Goal: Task Accomplishment & Management: Complete application form

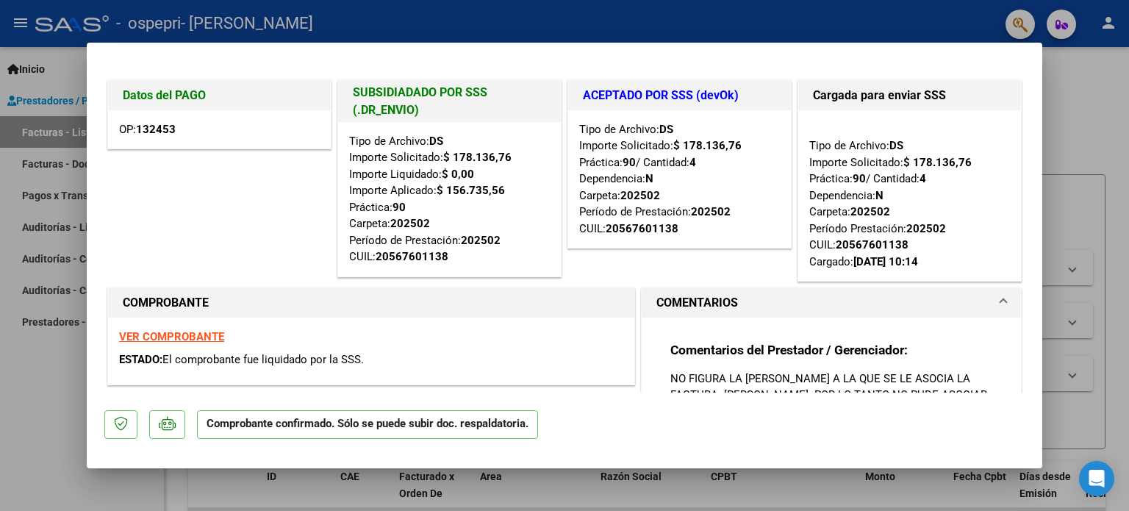
click at [1080, 105] on div at bounding box center [564, 255] width 1129 height 511
type input "$ 0,00"
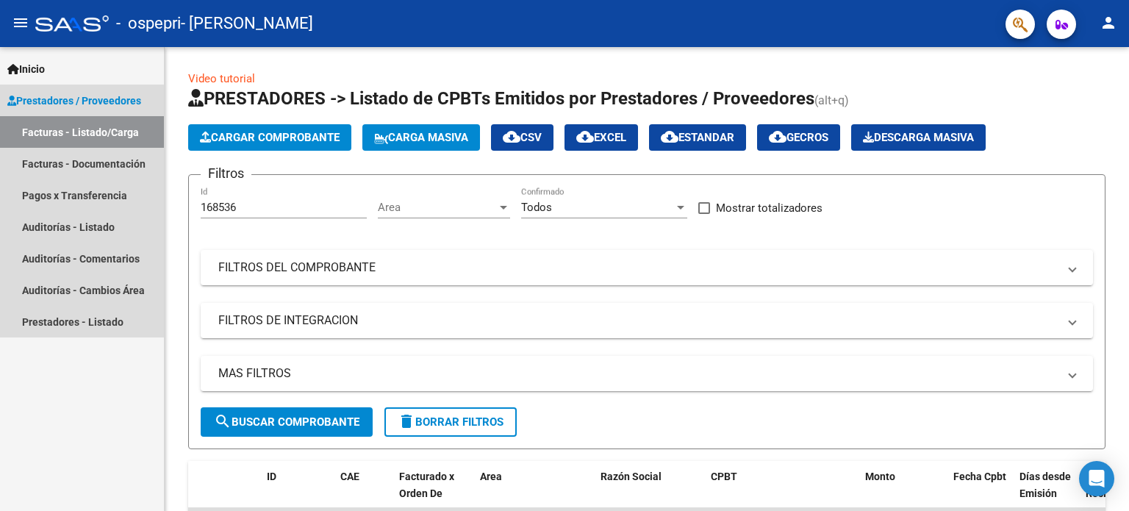
click at [93, 126] on link "Facturas - Listado/Carga" at bounding box center [82, 132] width 164 height 32
click at [78, 93] on span "Prestadores / Proveedores" at bounding box center [74, 101] width 134 height 16
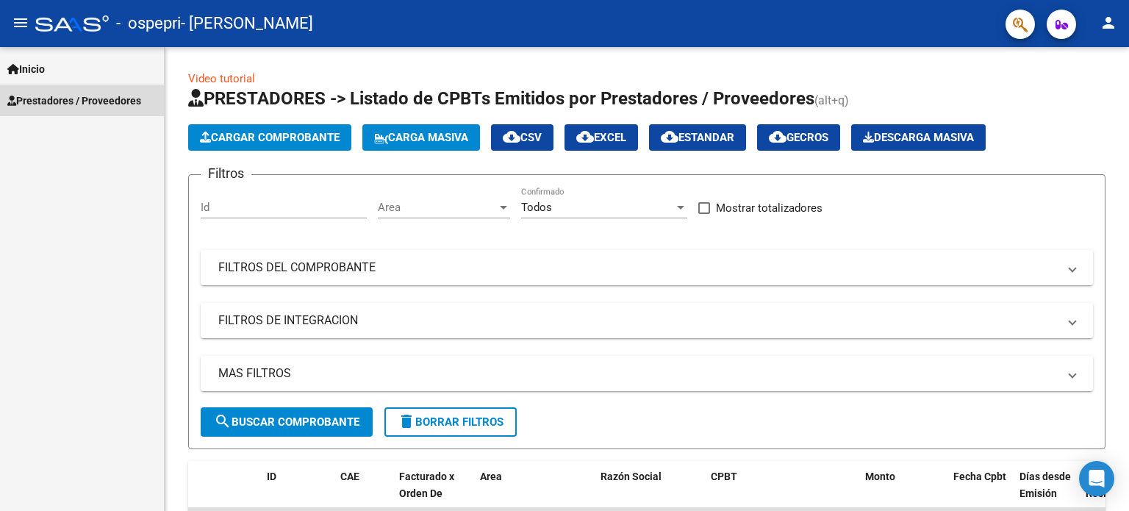
click at [65, 96] on span "Prestadores / Proveedores" at bounding box center [74, 101] width 134 height 16
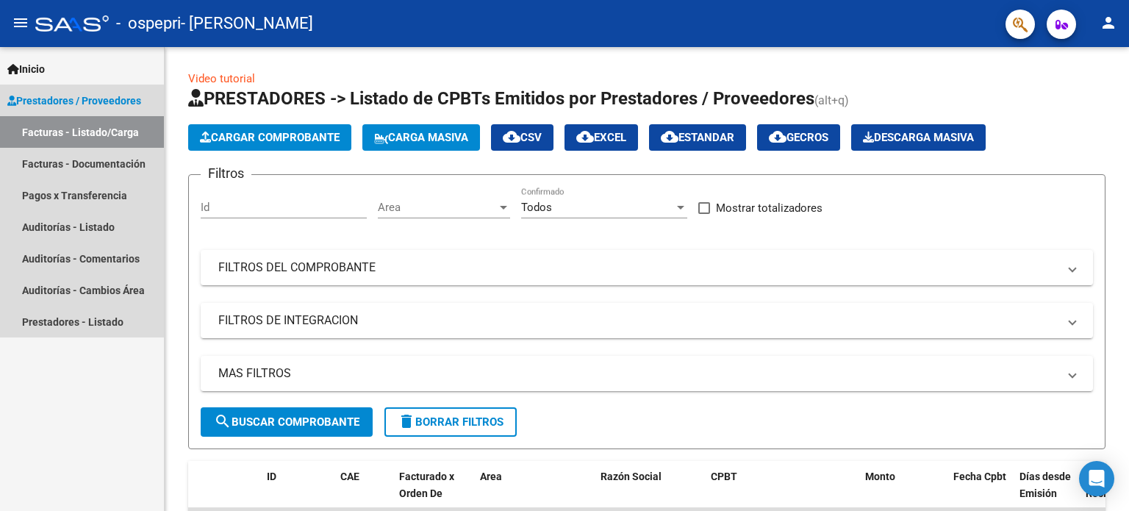
click at [79, 126] on link "Facturas - Listado/Carga" at bounding box center [82, 132] width 164 height 32
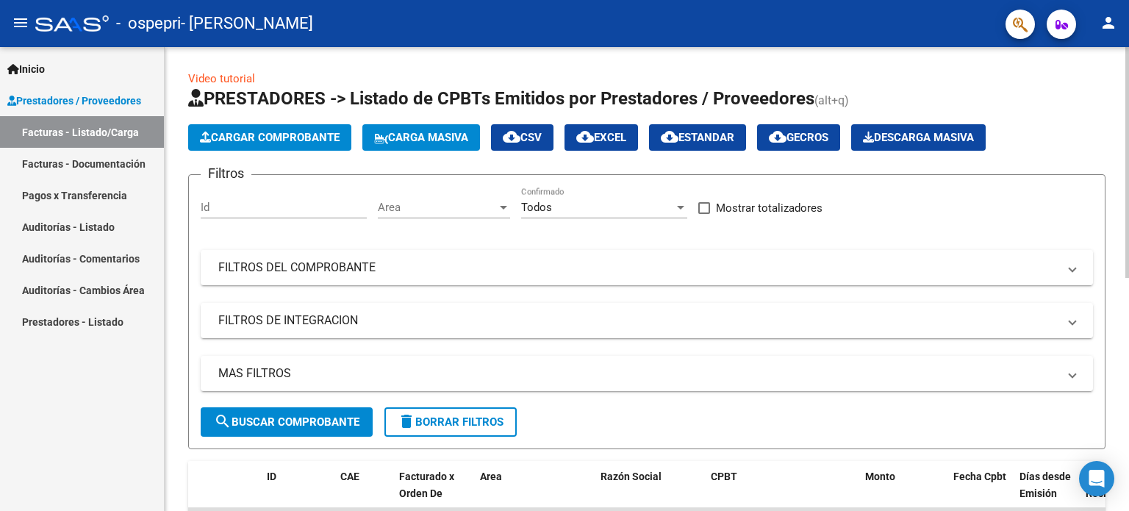
click at [253, 135] on span "Cargar Comprobante" at bounding box center [270, 137] width 140 height 13
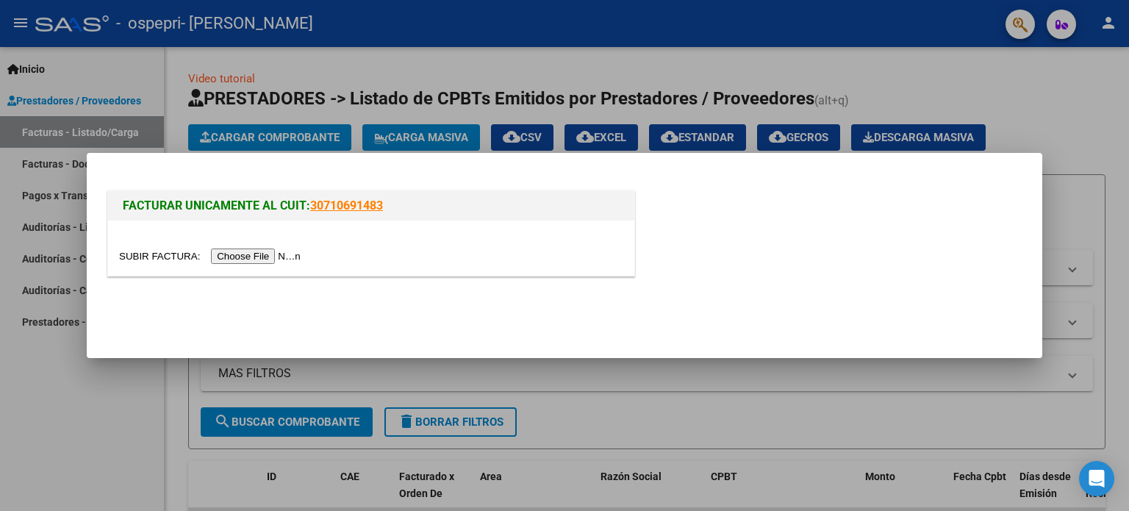
click at [262, 255] on input "file" at bounding box center [212, 255] width 186 height 15
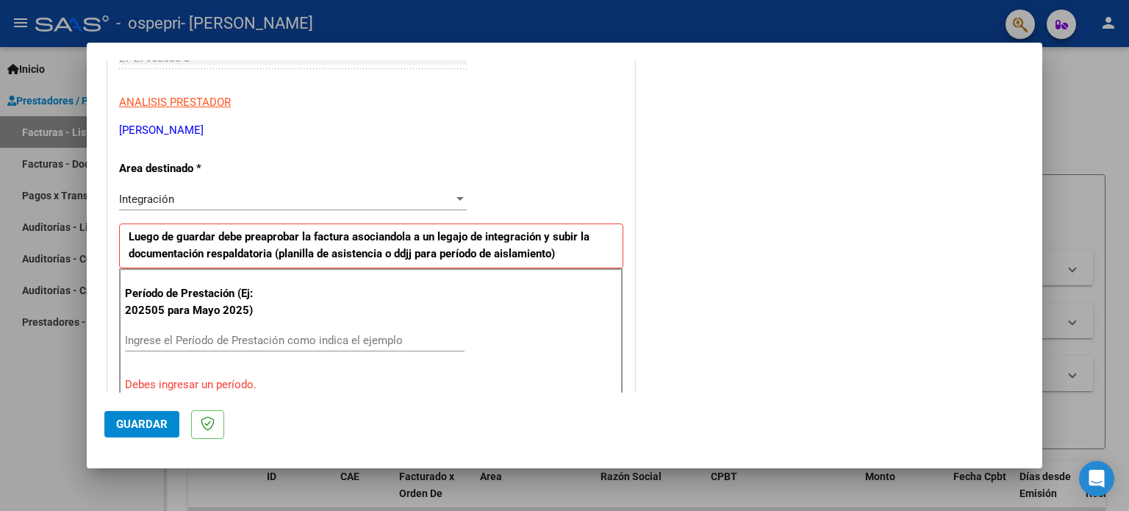
scroll to position [268, 0]
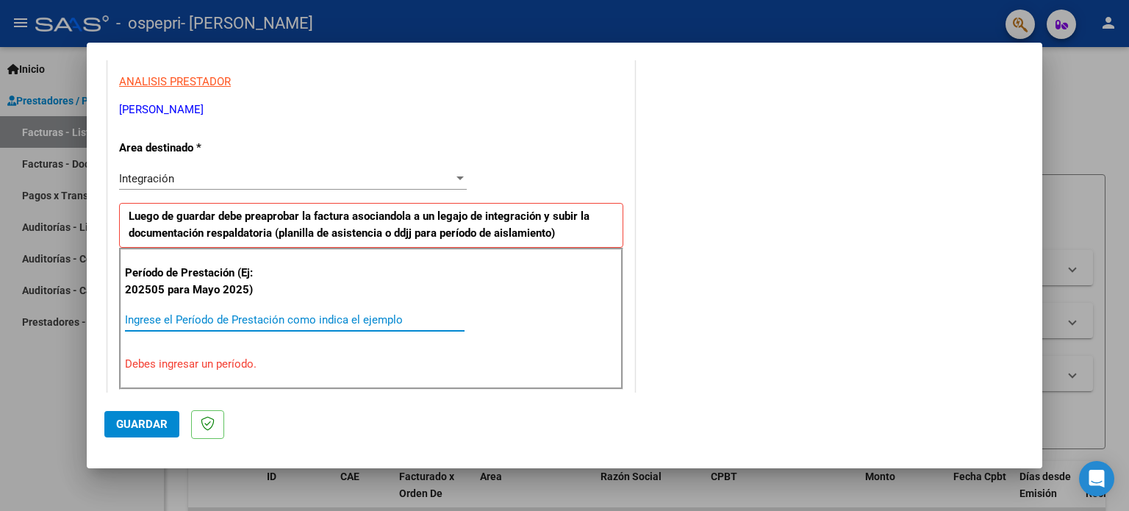
click at [200, 318] on input "Ingrese el Período de Prestación como indica el ejemplo" at bounding box center [295, 319] width 340 height 13
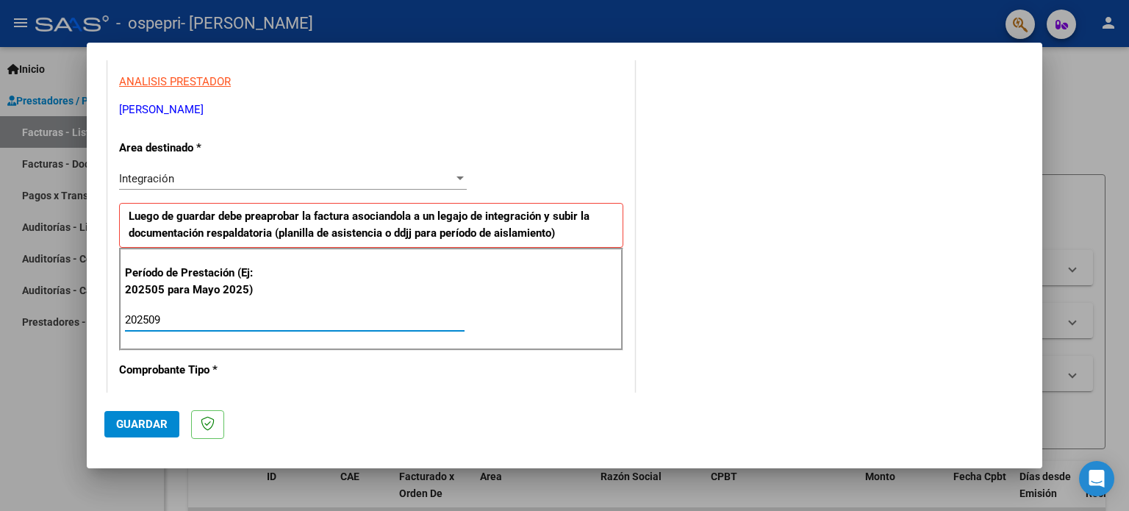
type input "202509"
click at [234, 343] on div "202509 Ingrese el Período de Prestación como indica el ejemplo" at bounding box center [295, 327] width 340 height 36
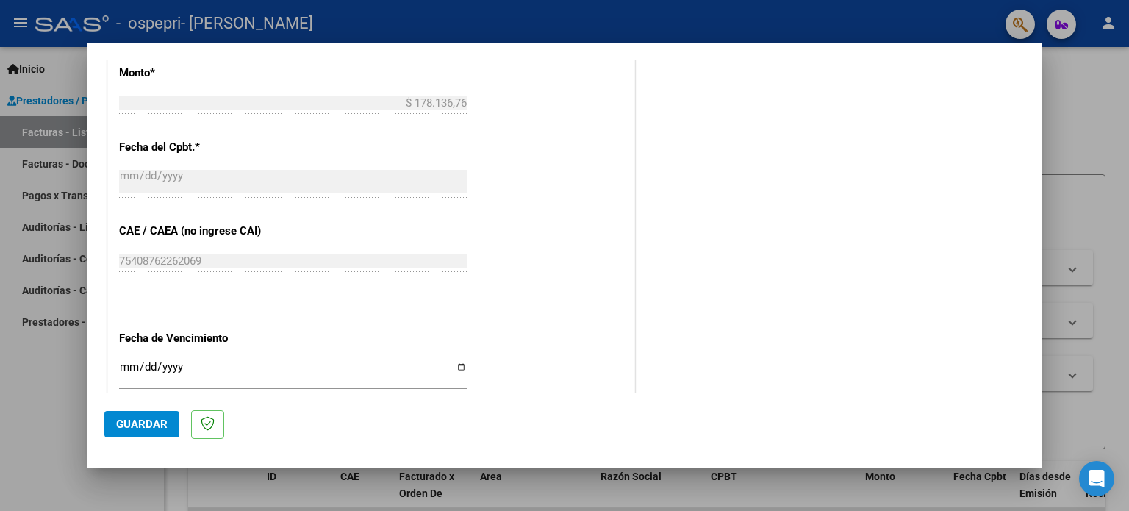
scroll to position [859, 0]
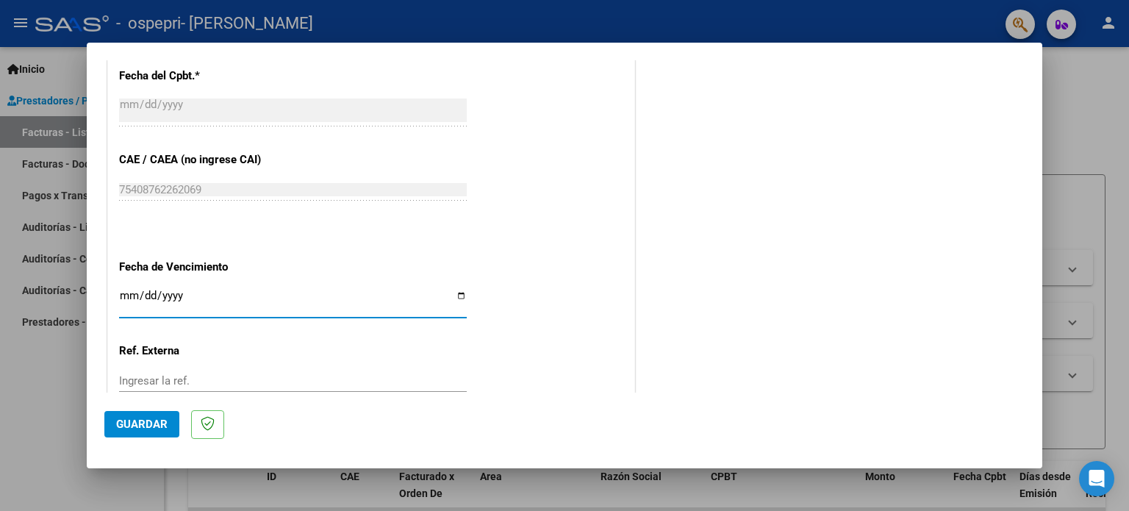
click at [456, 291] on input "Ingresar la fecha" at bounding box center [293, 302] width 348 height 24
type input "[DATE]"
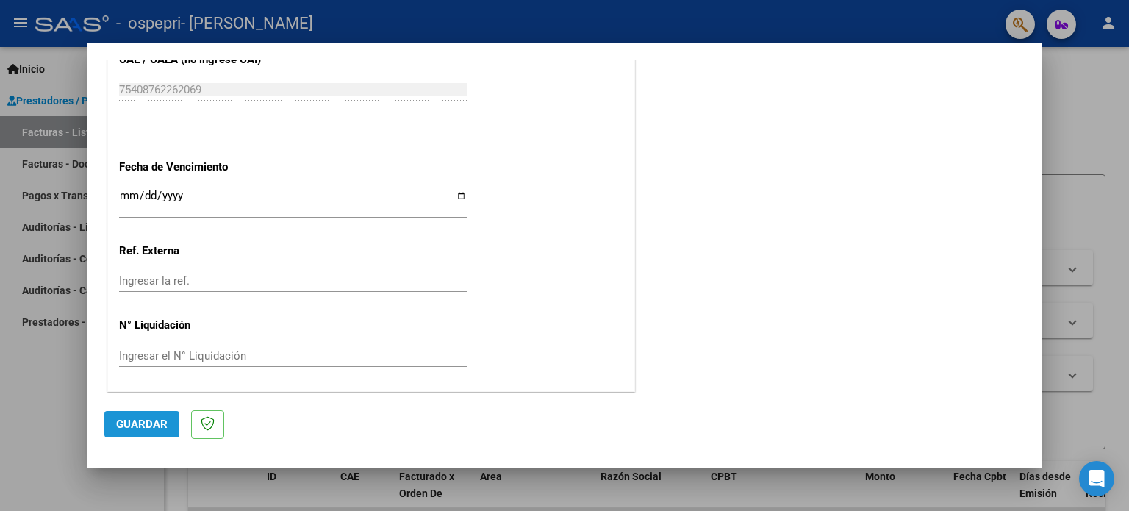
click at [168, 415] on button "Guardar" at bounding box center [141, 424] width 75 height 26
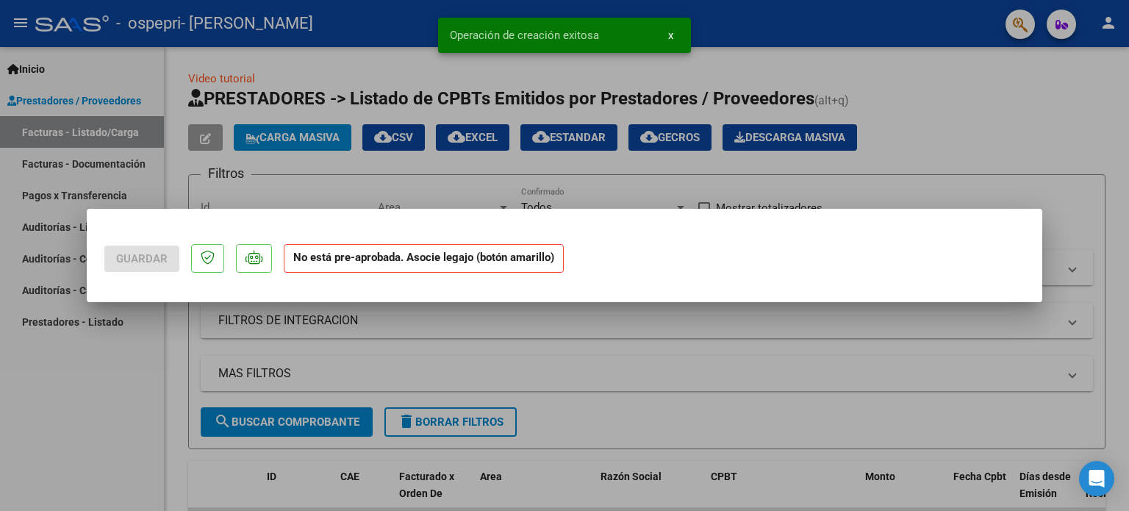
scroll to position [0, 0]
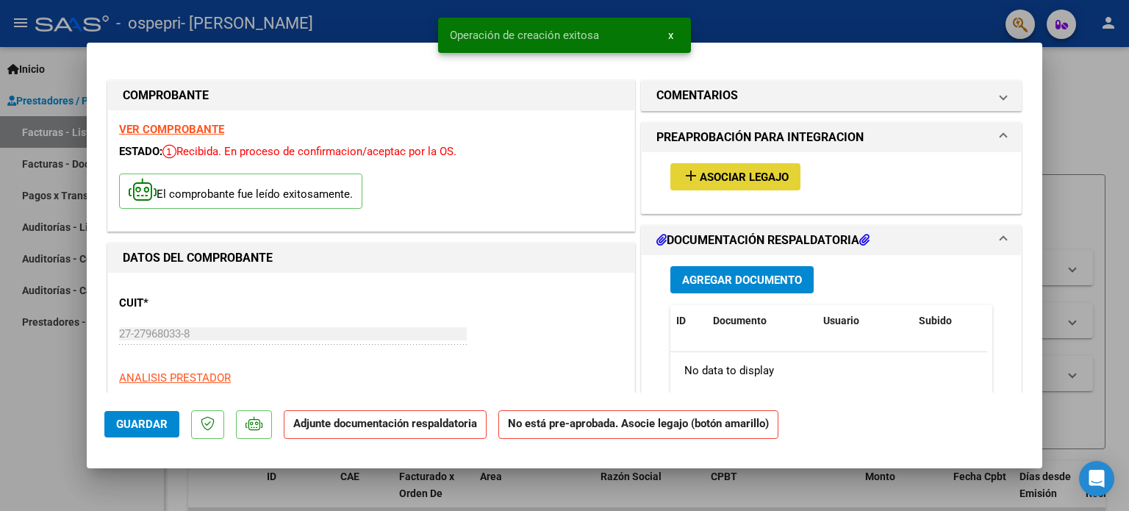
click at [758, 177] on span "Asociar Legajo" at bounding box center [744, 177] width 89 height 13
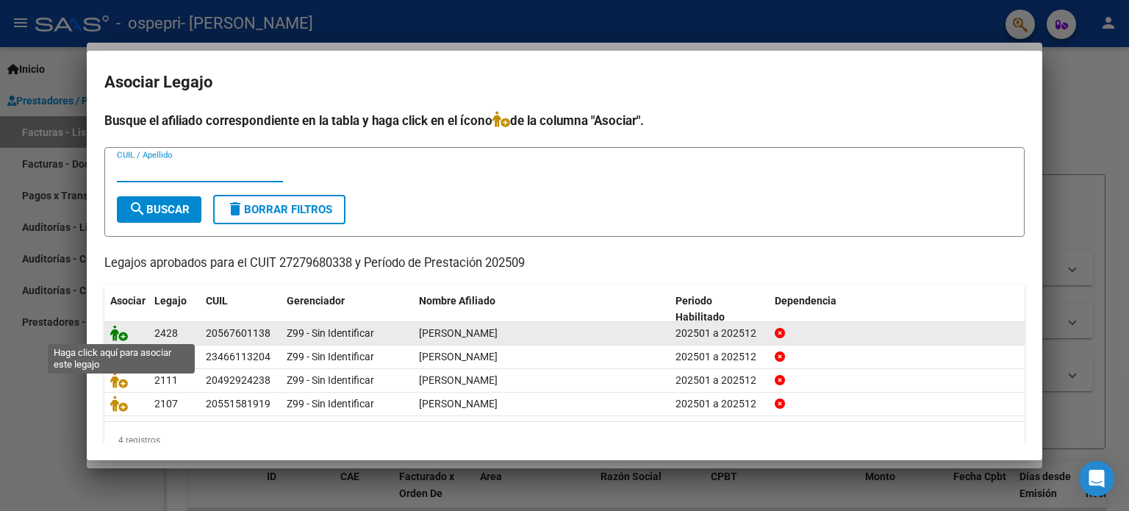
click at [112, 332] on icon at bounding box center [119, 333] width 18 height 16
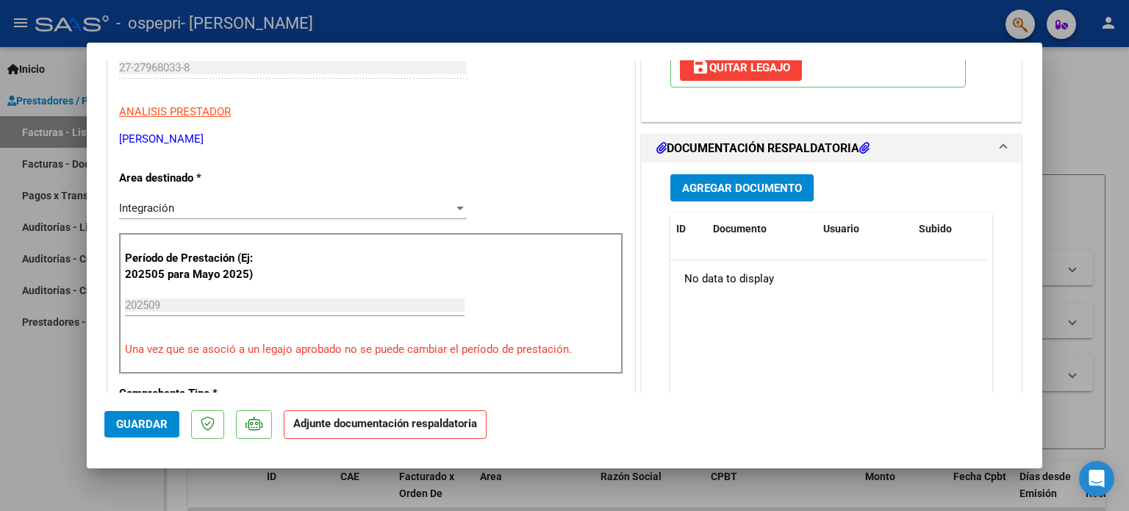
scroll to position [268, 0]
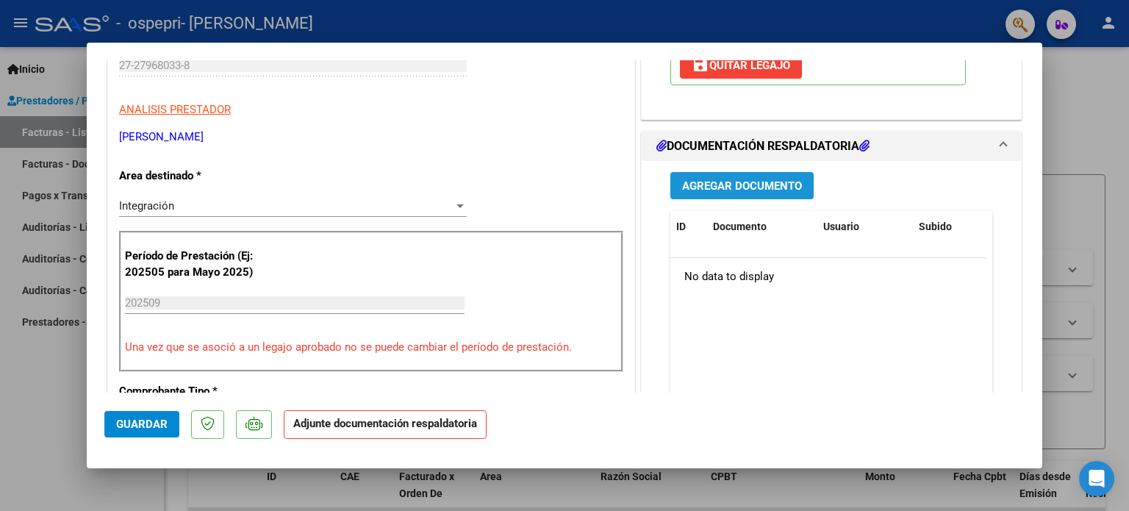
click at [759, 183] on span "Agregar Documento" at bounding box center [742, 185] width 120 height 13
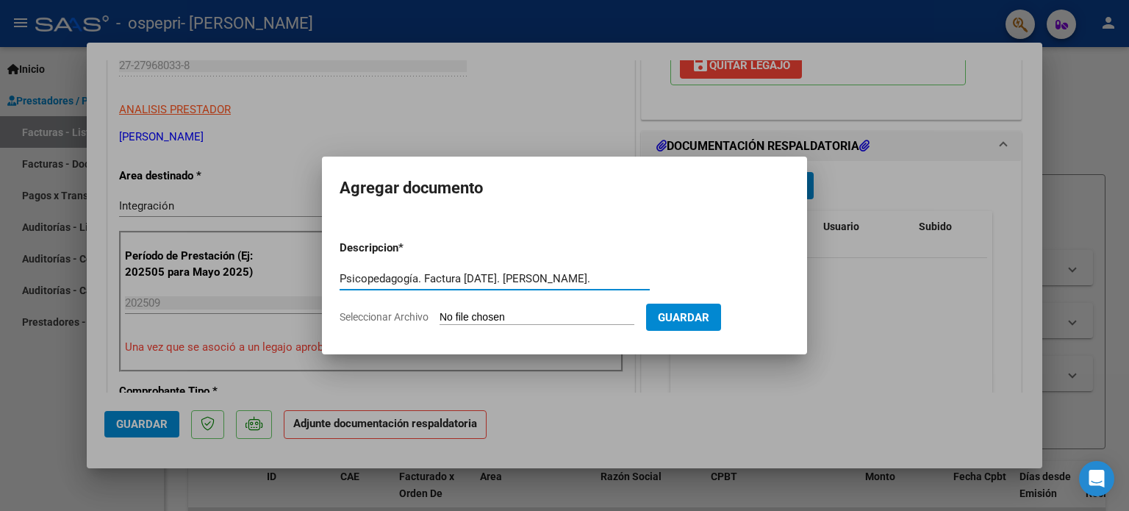
click at [606, 279] on input "Psicopedagogía. Factura [DATE]. [PERSON_NAME]." at bounding box center [495, 278] width 310 height 13
click at [628, 277] on input "Psicopedagogía. Factura [DATE]. [PERSON_NAME]." at bounding box center [495, 278] width 310 height 13
type input "Psicopedagogía. Factura [DATE]. [PERSON_NAME]."
click at [500, 317] on input "Seleccionar Archivo" at bounding box center [537, 318] width 195 height 14
type input "C:\fakepath\27279680338_011_00001_00001061.pdf"
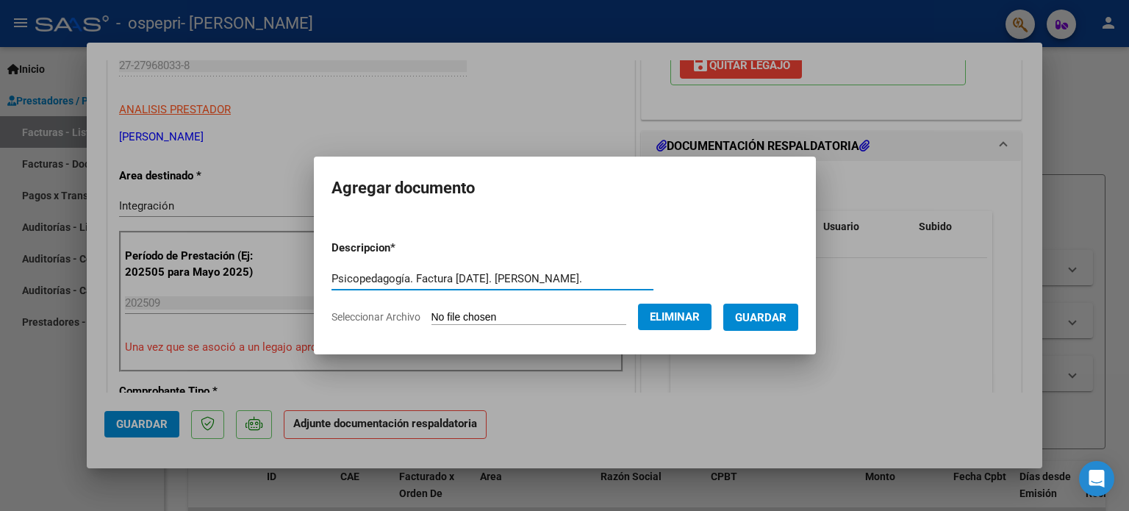
drag, startPoint x: 609, startPoint y: 276, endPoint x: 321, endPoint y: 277, distance: 287.4
click at [332, 277] on input "Psicopedagogía. Factura [DATE]. [PERSON_NAME]." at bounding box center [493, 278] width 322 height 13
click at [726, 248] on form "Descripcion * Psicopedagogía. Factura [DATE]. [PERSON_NAME]. Escriba aquí una d…" at bounding box center [565, 282] width 467 height 107
click at [773, 317] on span "Guardar" at bounding box center [760, 317] width 51 height 13
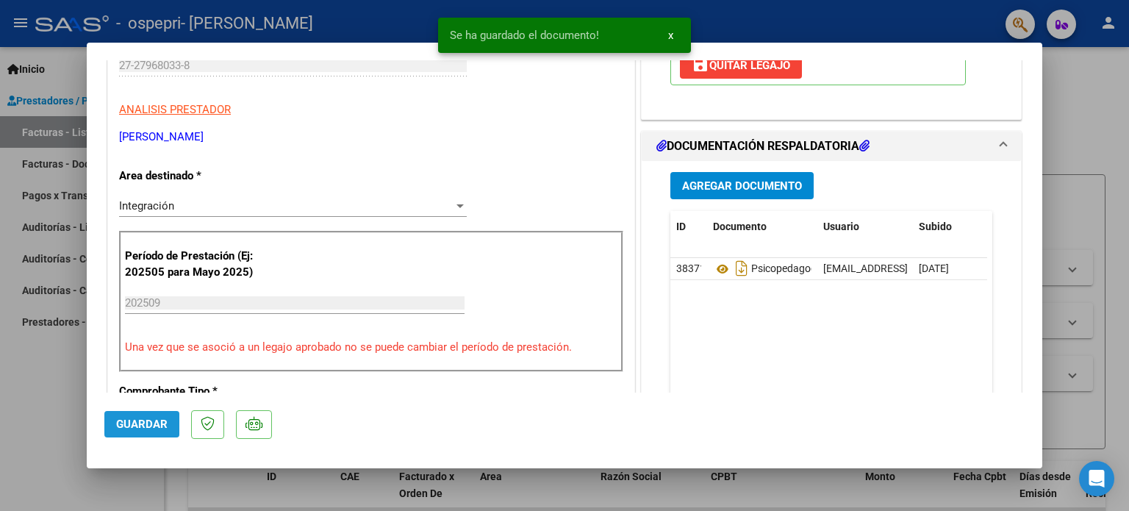
click at [143, 423] on span "Guardar" at bounding box center [141, 424] width 51 height 13
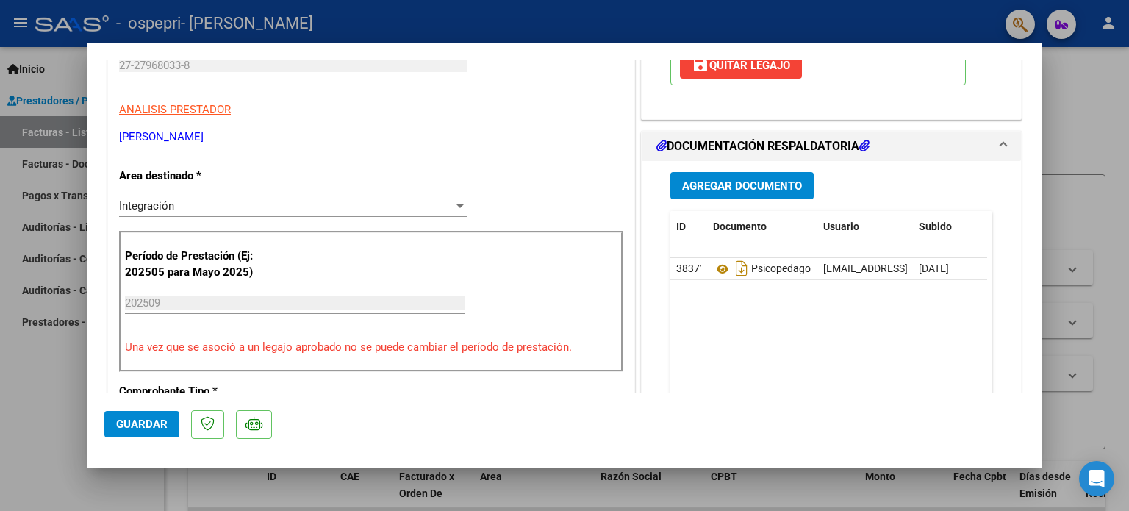
click at [1077, 99] on div at bounding box center [564, 255] width 1129 height 511
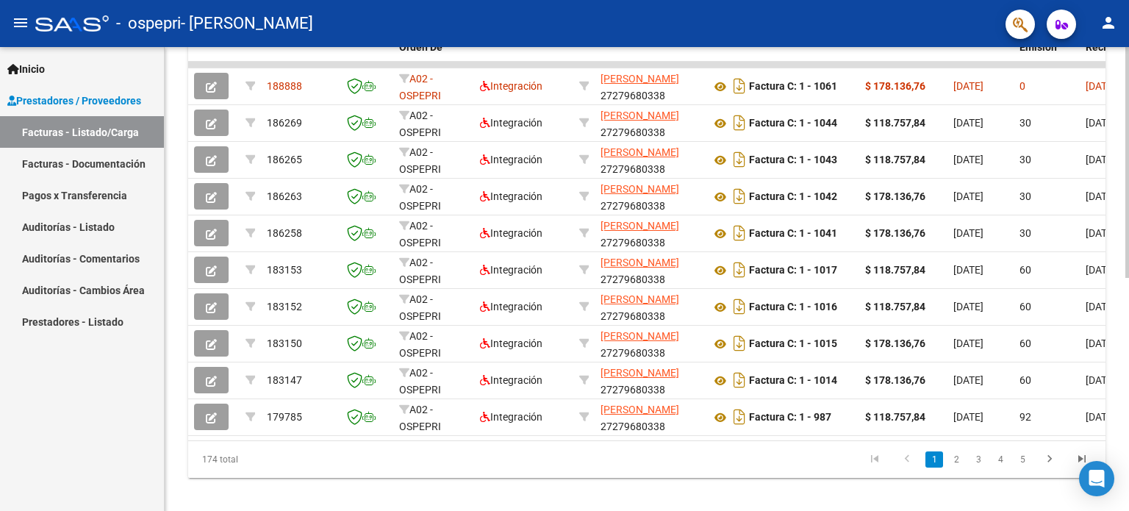
scroll to position [469, 0]
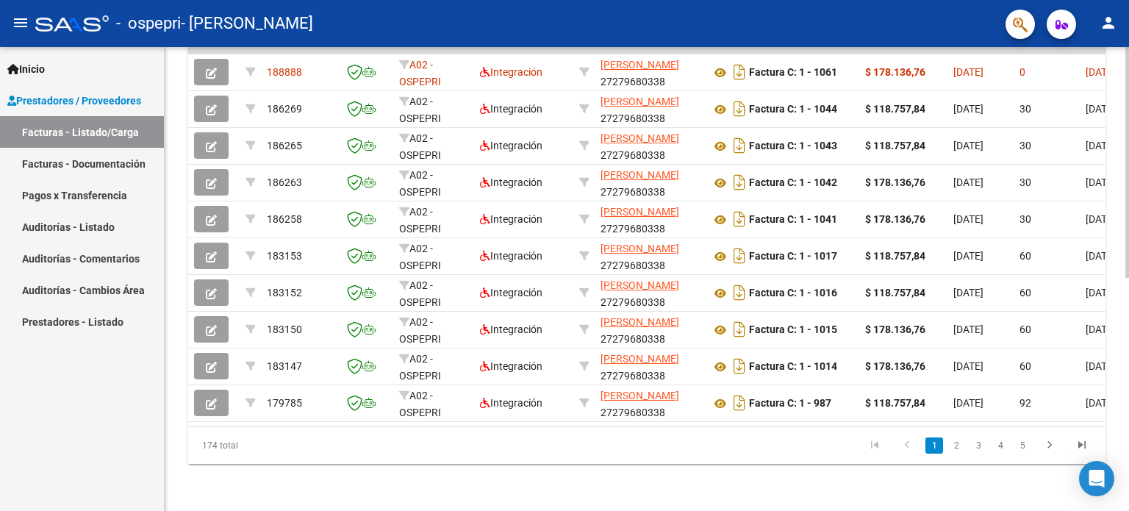
click at [1123, 386] on div "Video tutorial PRESTADORES -> Listado de CPBTs Emitidos por Prestadores / Prove…" at bounding box center [649, 49] width 968 height 924
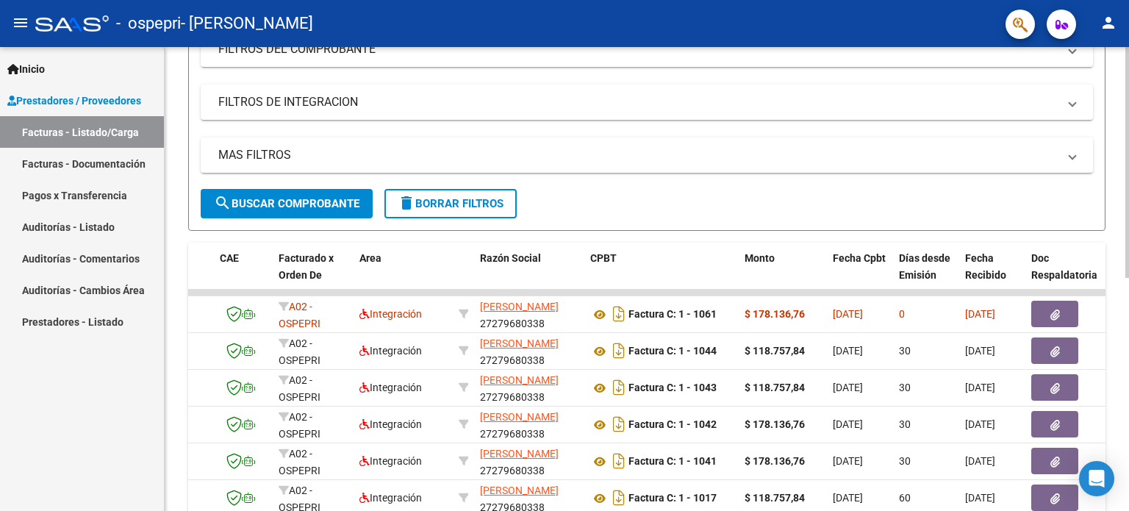
scroll to position [216, 0]
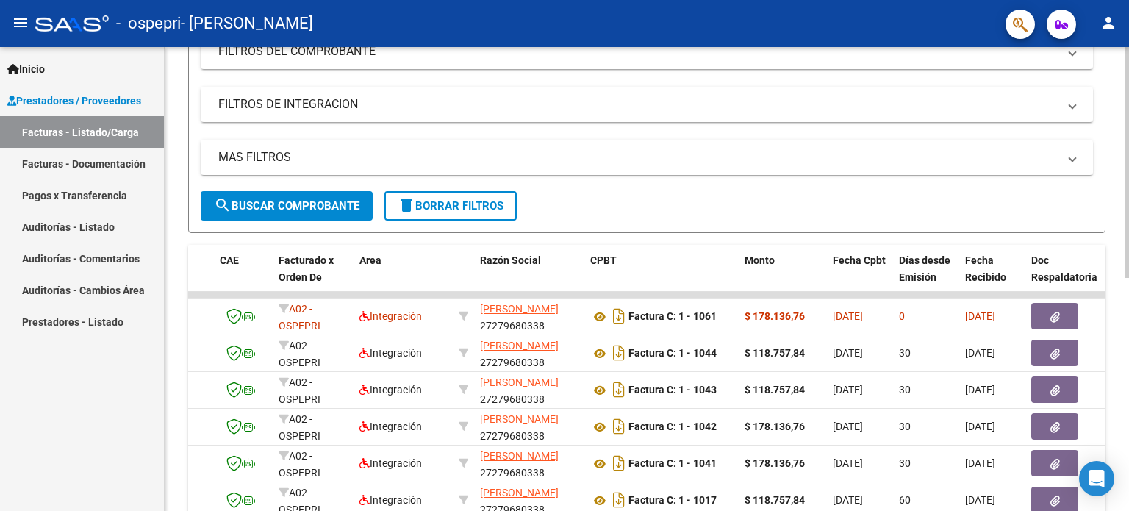
click at [1113, 172] on div "Video tutorial PRESTADORES -> Listado de CPBTs Emitidos por Prestadores / Prove…" at bounding box center [649, 293] width 968 height 924
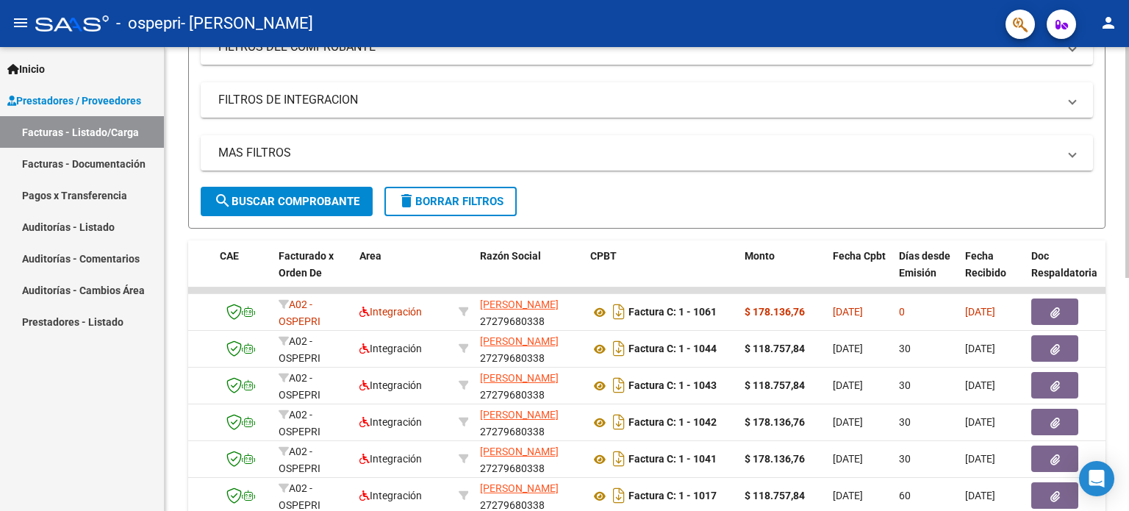
scroll to position [247, 0]
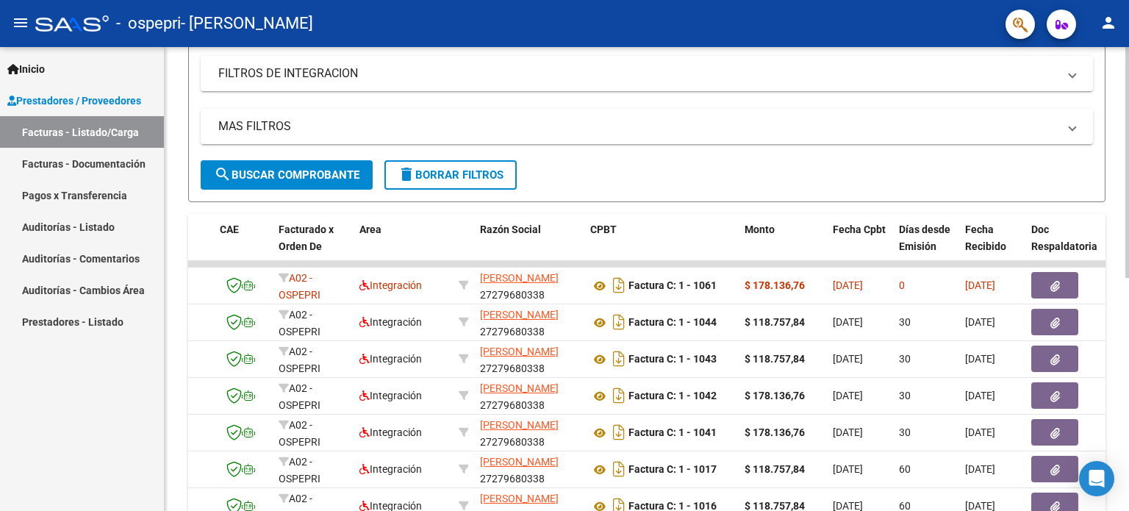
click at [1128, 187] on div at bounding box center [1127, 287] width 4 height 231
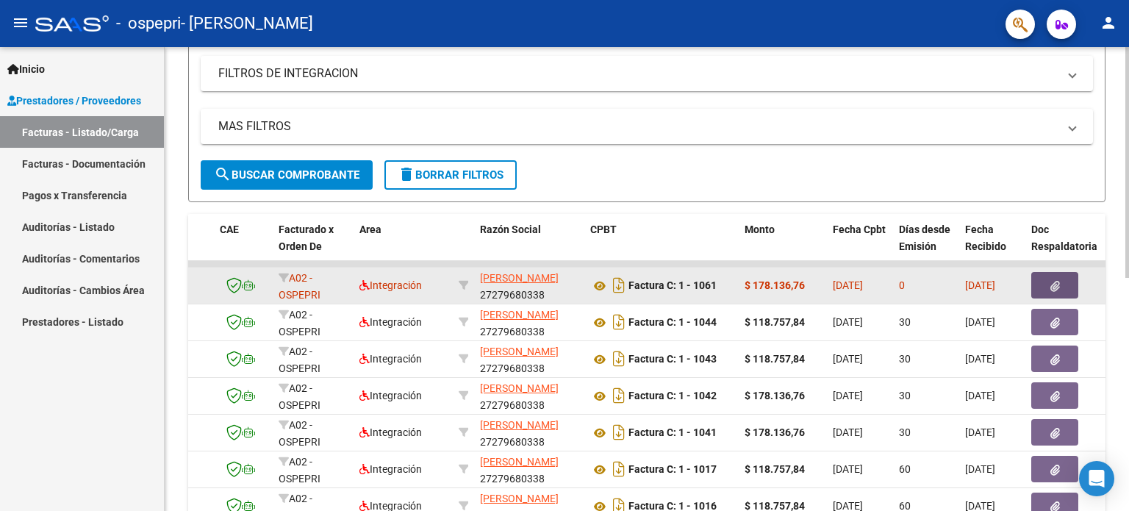
click at [1056, 279] on span "button" at bounding box center [1055, 285] width 10 height 13
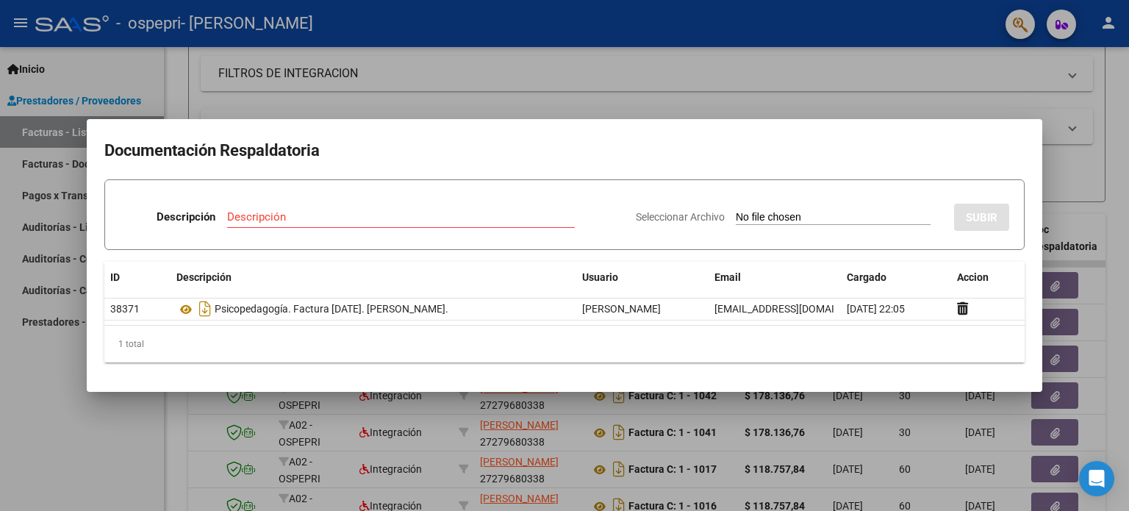
click at [288, 209] on div "Descripción" at bounding box center [401, 217] width 348 height 22
paste input "Psicopedagogía. Factura [DATE]. [PERSON_NAME]."
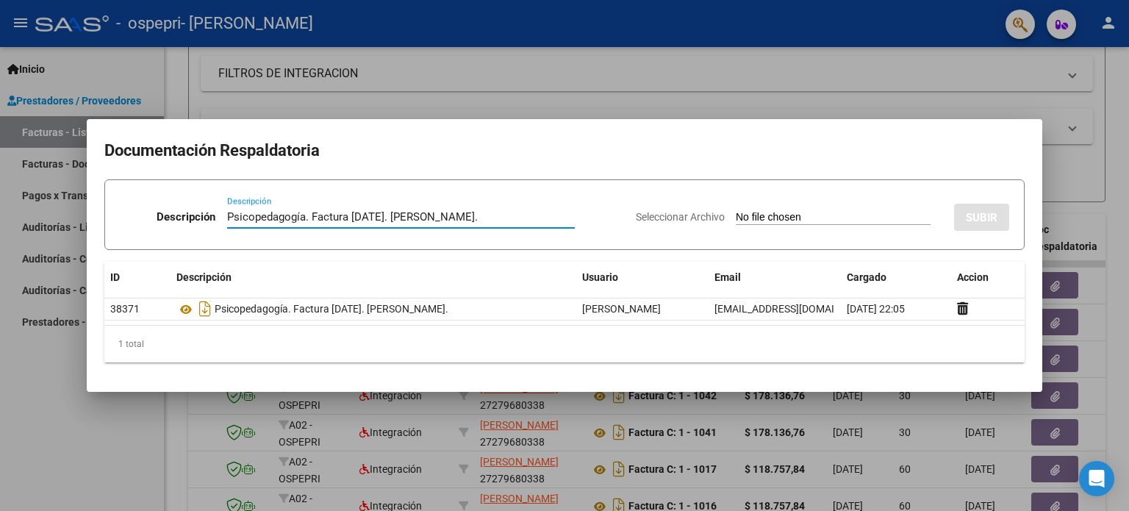
click at [343, 214] on input "Psicopedagogía. Factura [DATE]. [PERSON_NAME]." at bounding box center [401, 216] width 348 height 13
type input "Psicopedagogía. Planilla [DATE]. [PERSON_NAME]."
click at [823, 212] on input "Seleccionar Archivo" at bounding box center [833, 218] width 195 height 14
click at [739, 218] on input "Seleccionar Archivo" at bounding box center [833, 218] width 195 height 14
type input "C:\fakepath\Psicopedagogía. Planilla [DATE]. [PERSON_NAME]..pdf"
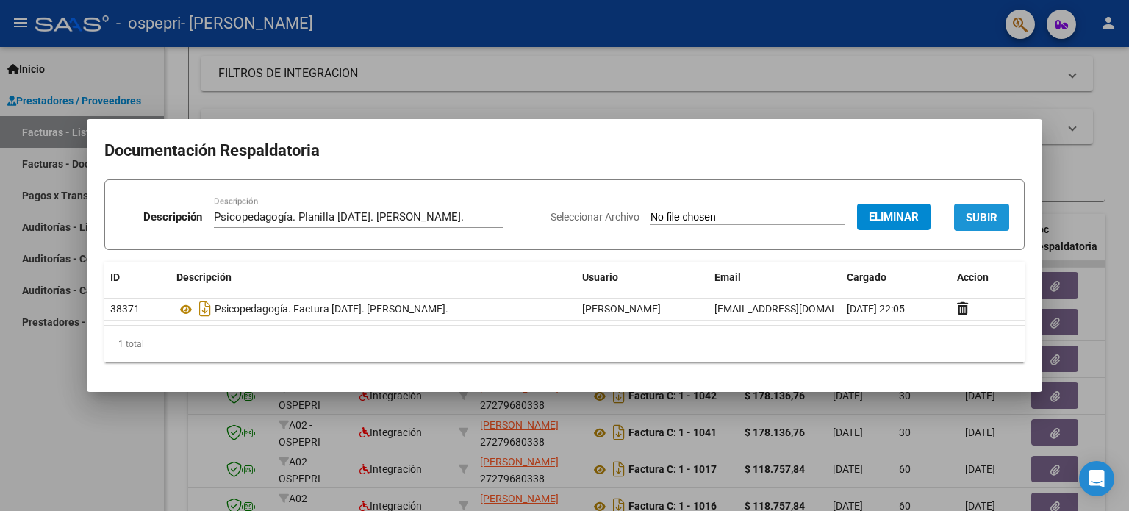
click at [982, 211] on span "SUBIR" at bounding box center [982, 217] width 32 height 13
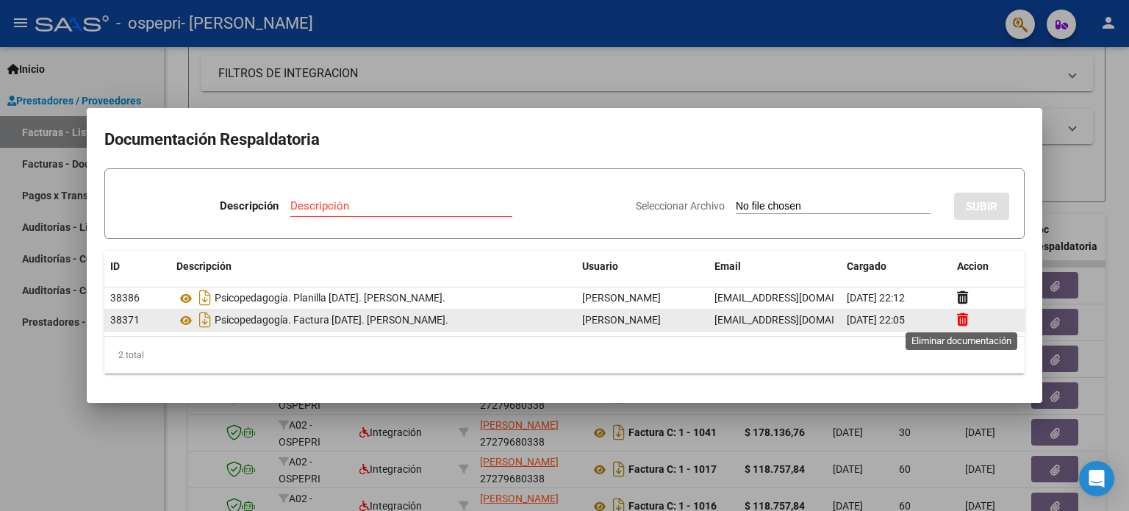
click at [961, 319] on icon at bounding box center [962, 319] width 11 height 14
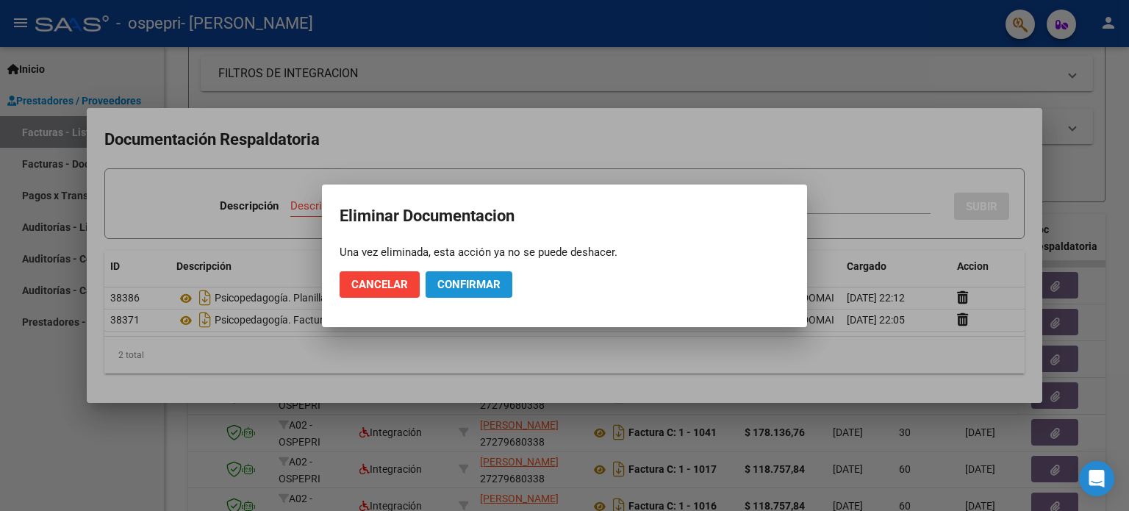
click at [473, 284] on span "Confirmar" at bounding box center [468, 284] width 63 height 13
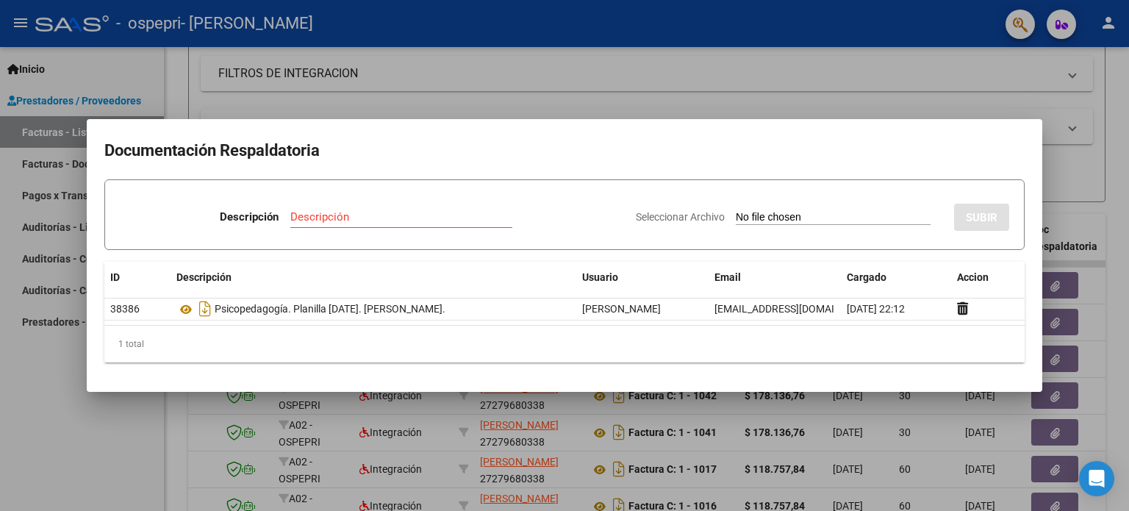
click at [118, 420] on div at bounding box center [564, 255] width 1129 height 511
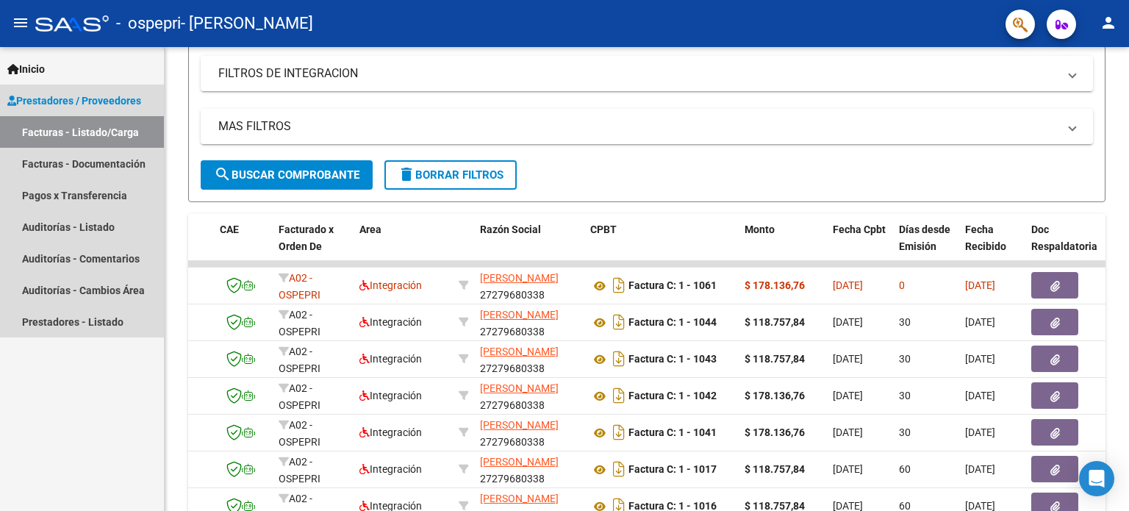
click at [60, 126] on link "Facturas - Listado/Carga" at bounding box center [82, 132] width 164 height 32
click at [93, 99] on span "Prestadores / Proveedores" at bounding box center [74, 101] width 134 height 16
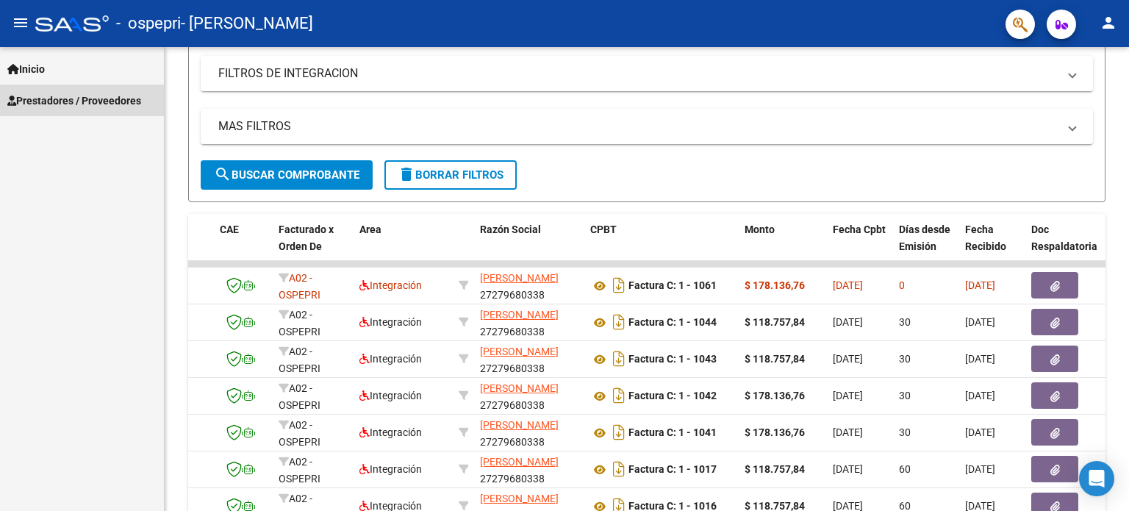
click at [93, 99] on span "Prestadores / Proveedores" at bounding box center [74, 101] width 134 height 16
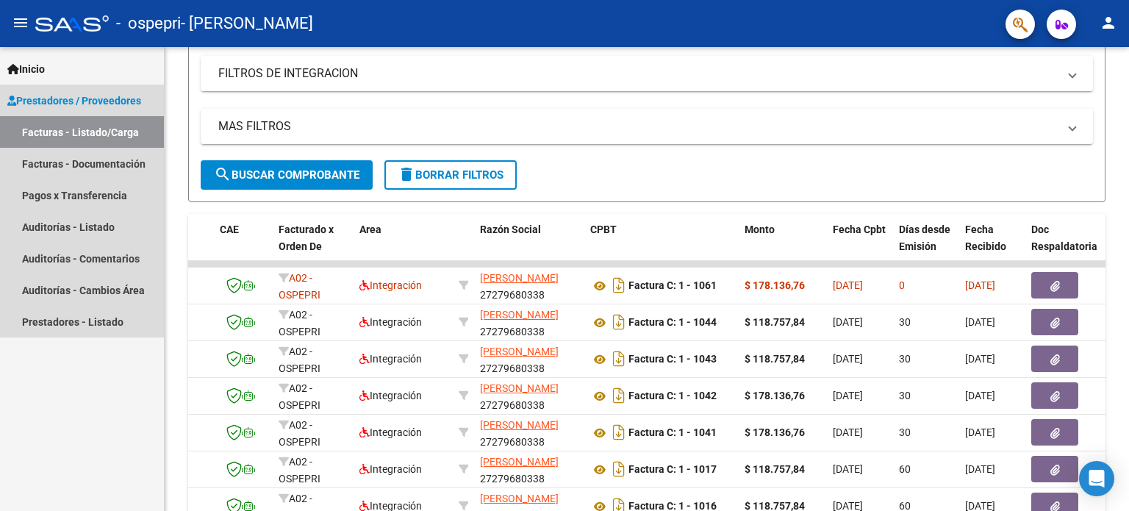
click at [94, 131] on link "Facturas - Listado/Carga" at bounding box center [82, 132] width 164 height 32
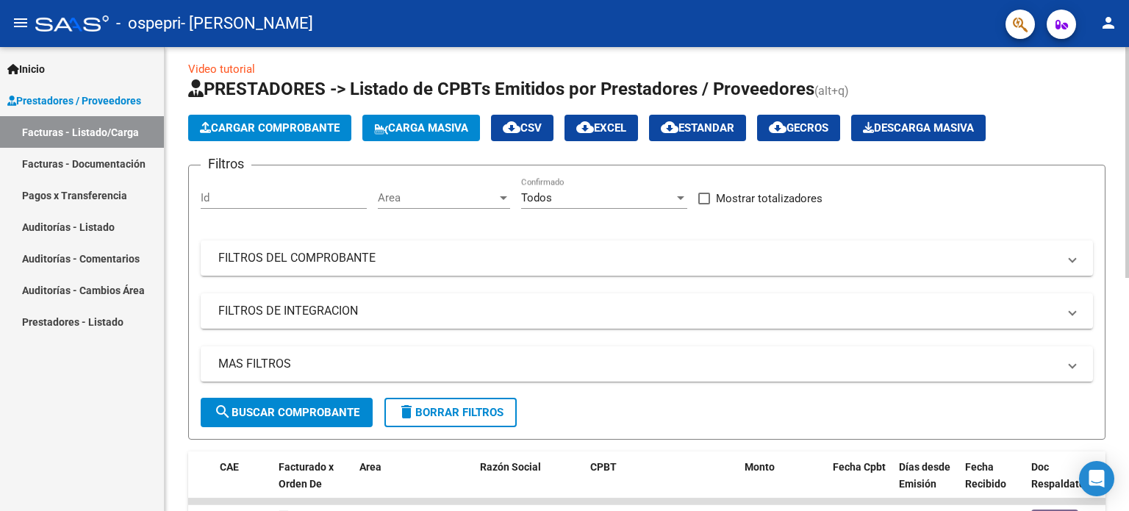
scroll to position [0, 0]
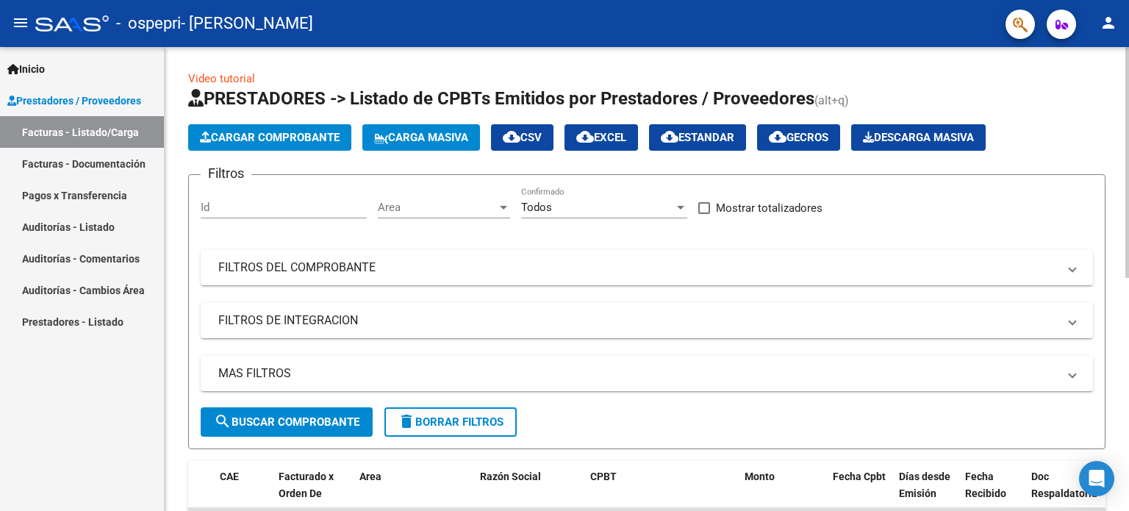
click at [1117, 42] on div "menu - ospepri - [PERSON_NAME] person Inicio Instructivos Contacto OS Prestador…" at bounding box center [564, 255] width 1129 height 511
click at [315, 134] on span "Cargar Comprobante" at bounding box center [270, 137] width 140 height 13
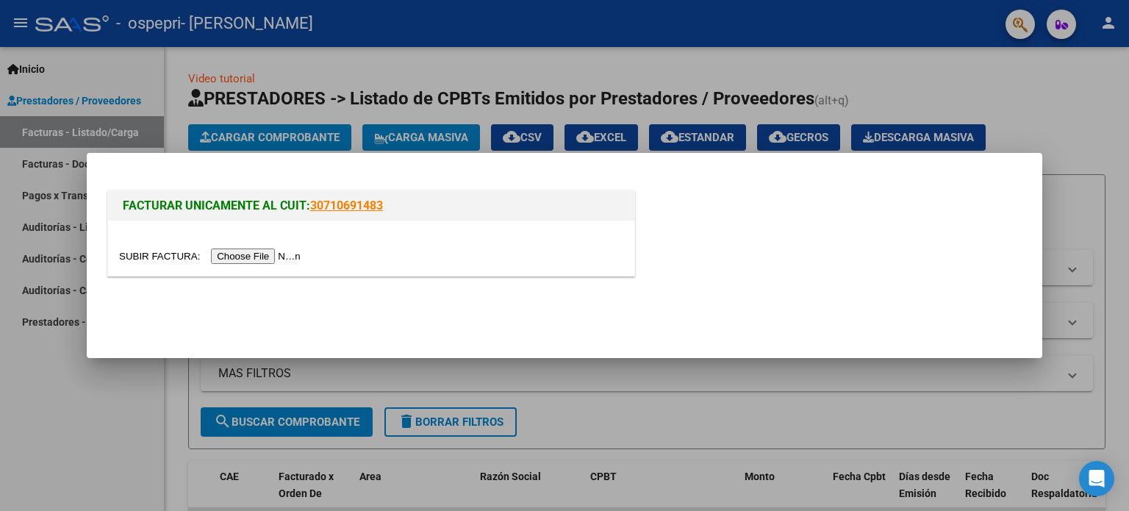
click at [292, 255] on input "file" at bounding box center [212, 255] width 186 height 15
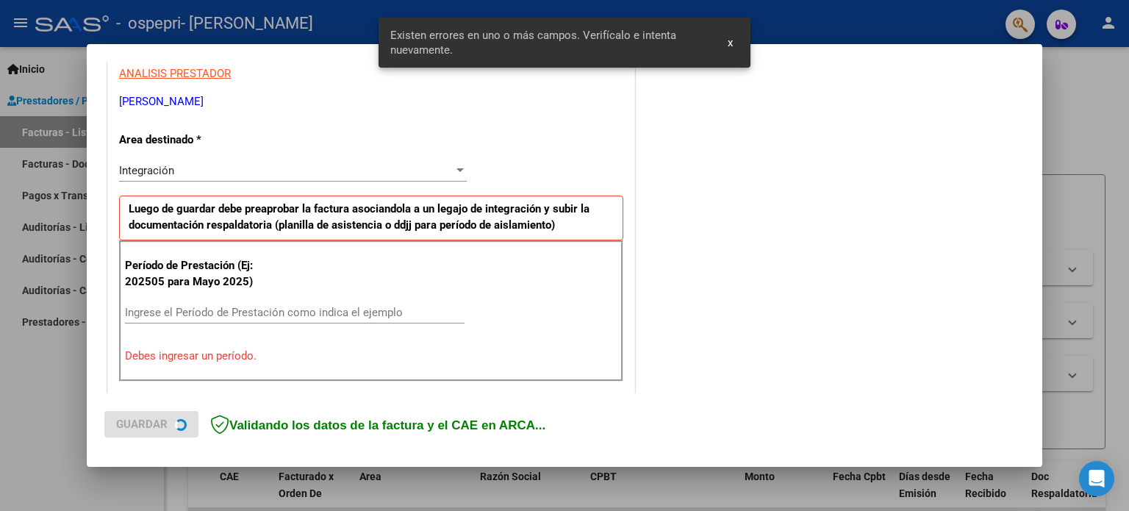
scroll to position [317, 0]
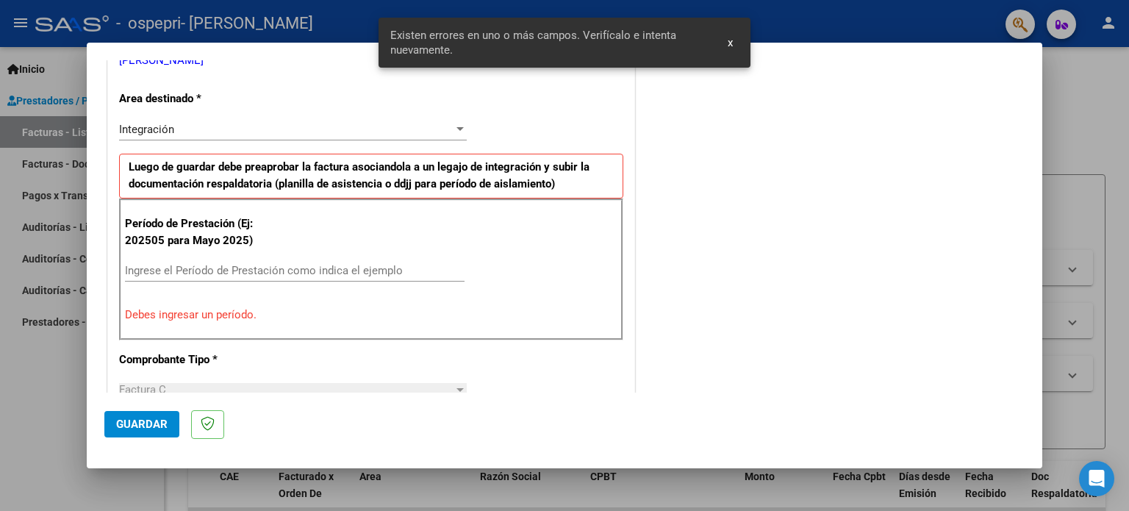
click at [728, 41] on span "x" at bounding box center [730, 42] width 5 height 13
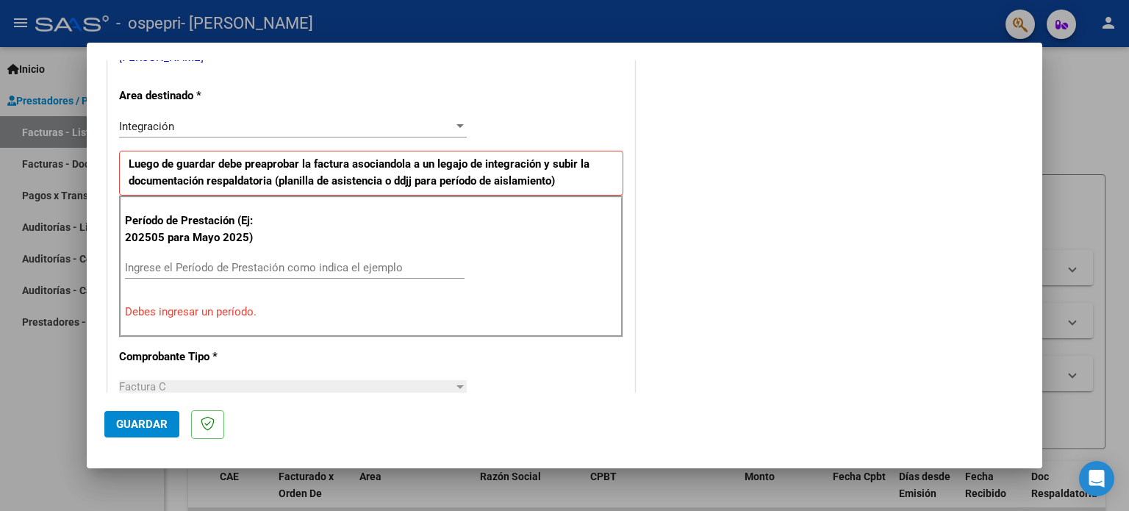
scroll to position [368, 0]
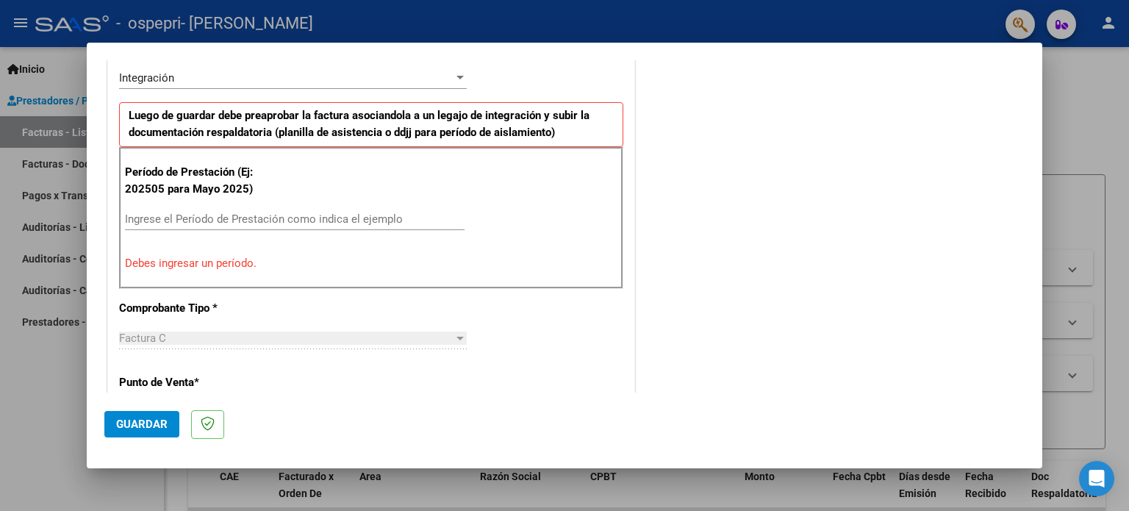
click at [171, 210] on div "Ingrese el Período de Prestación como indica el ejemplo" at bounding box center [295, 219] width 340 height 22
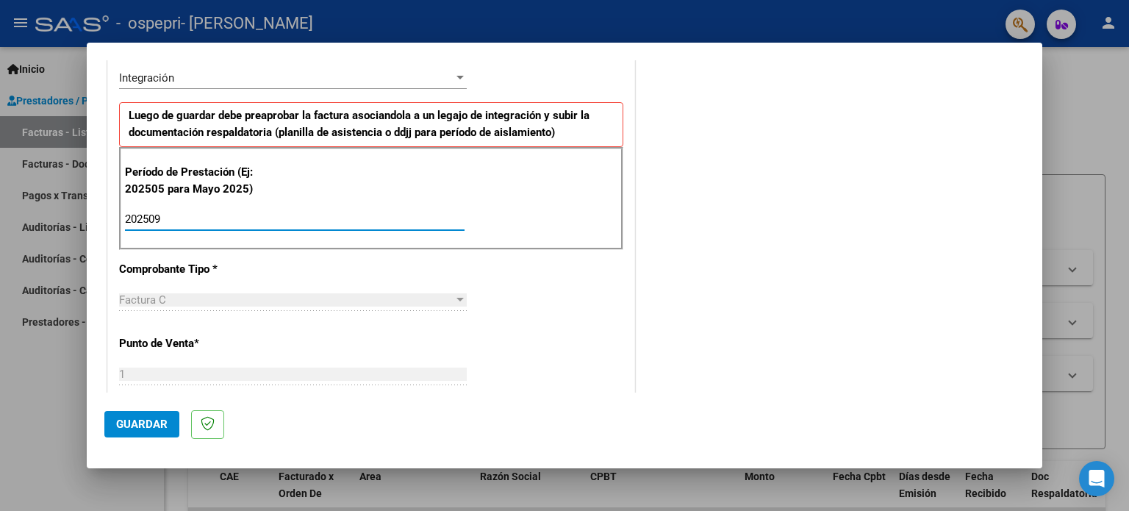
type input "202509"
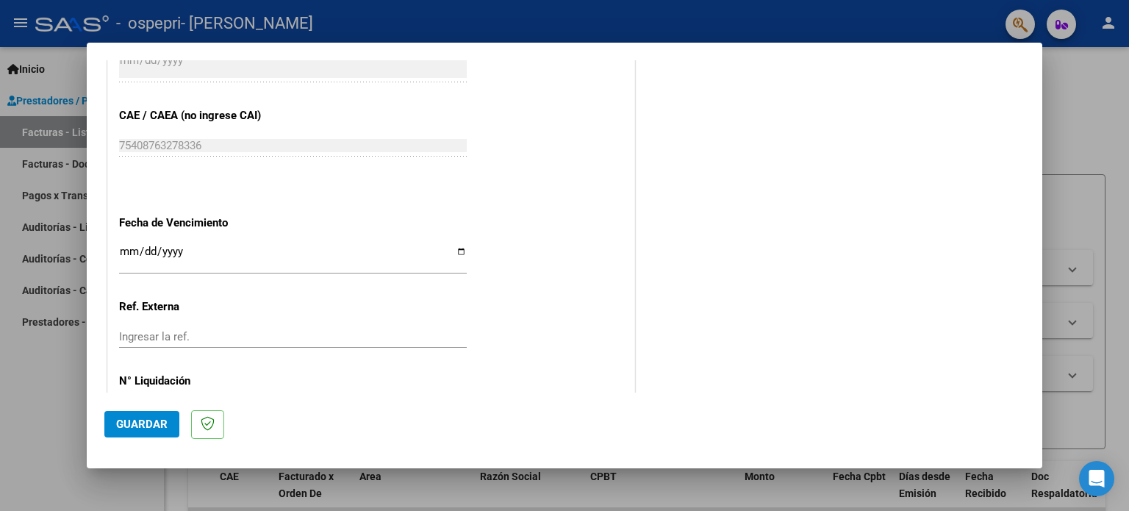
scroll to position [923, 0]
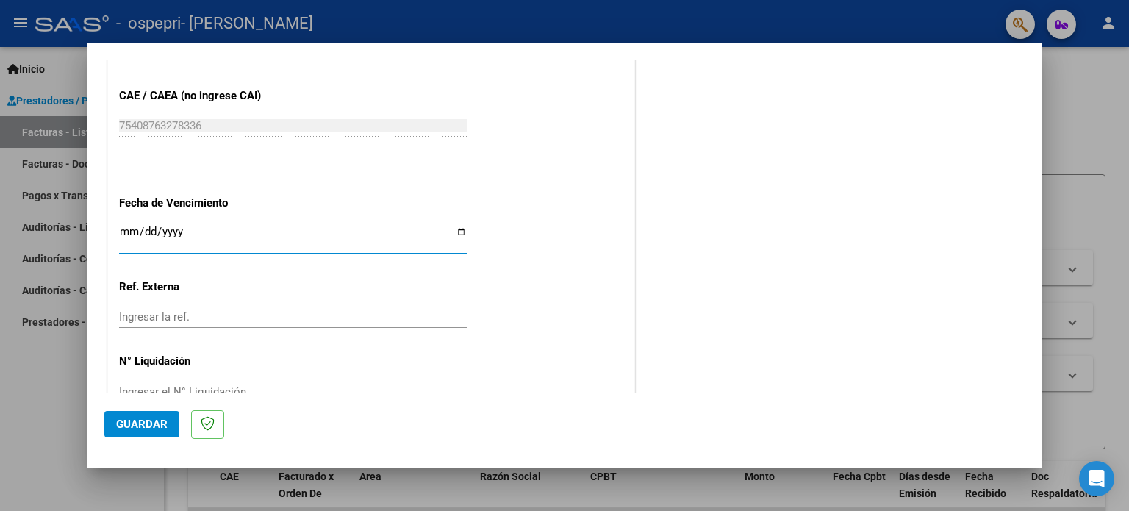
click at [459, 229] on input "Ingresar la fecha" at bounding box center [293, 238] width 348 height 24
type input "[DATE]"
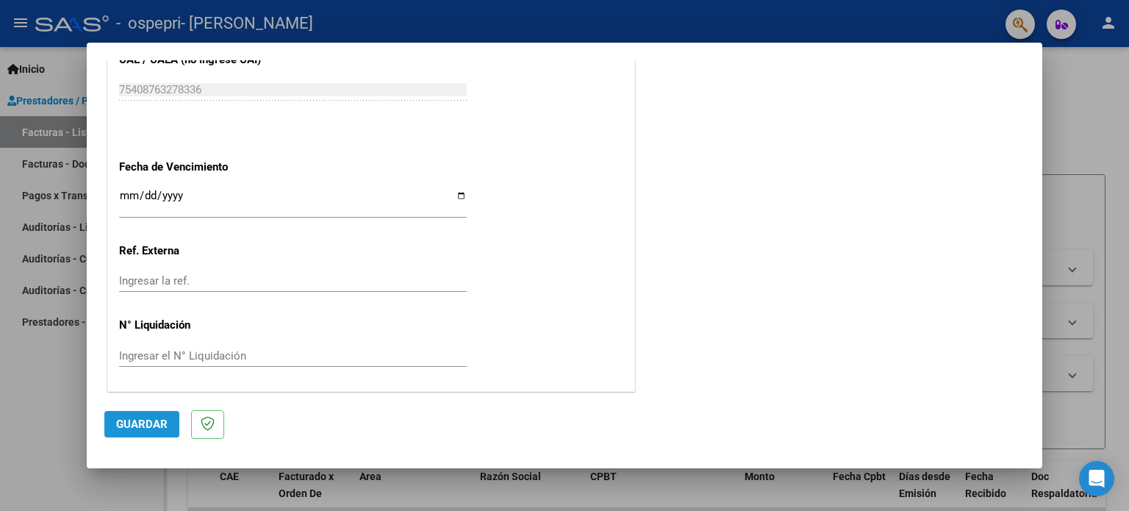
click at [148, 418] on span "Guardar" at bounding box center [141, 424] width 51 height 13
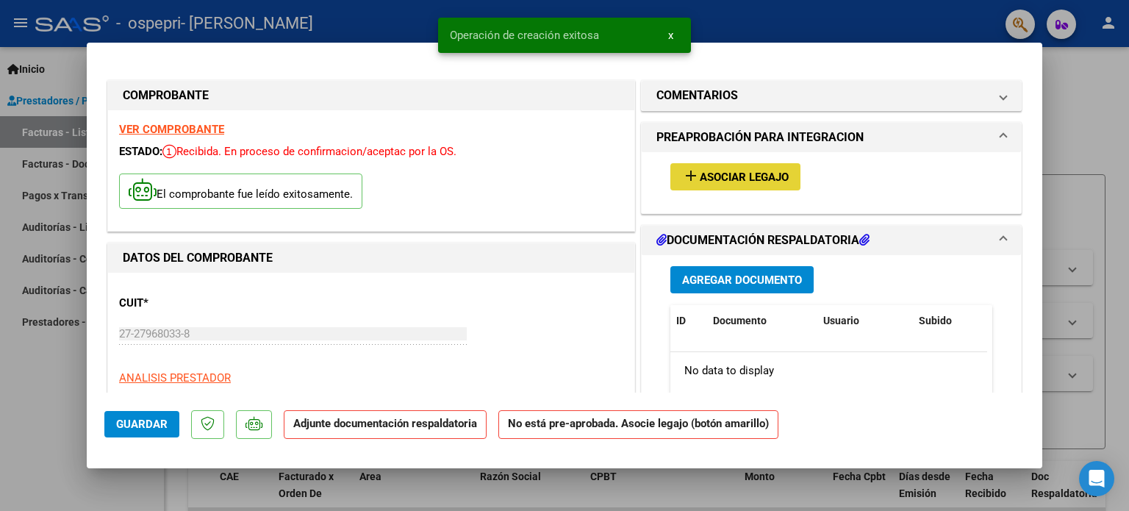
click at [762, 182] on span "Asociar Legajo" at bounding box center [744, 177] width 89 height 13
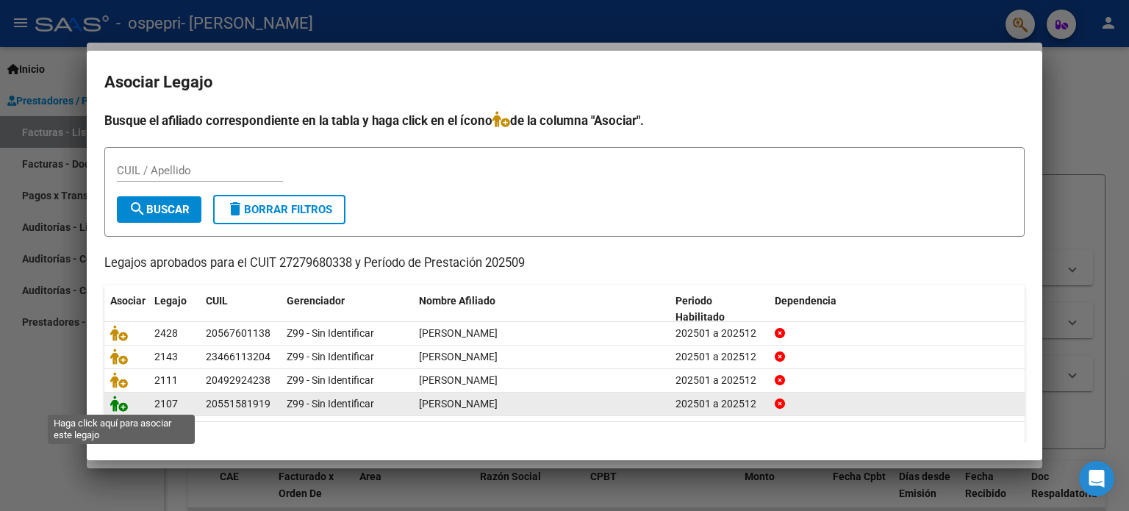
click at [118, 404] on icon at bounding box center [119, 403] width 18 height 16
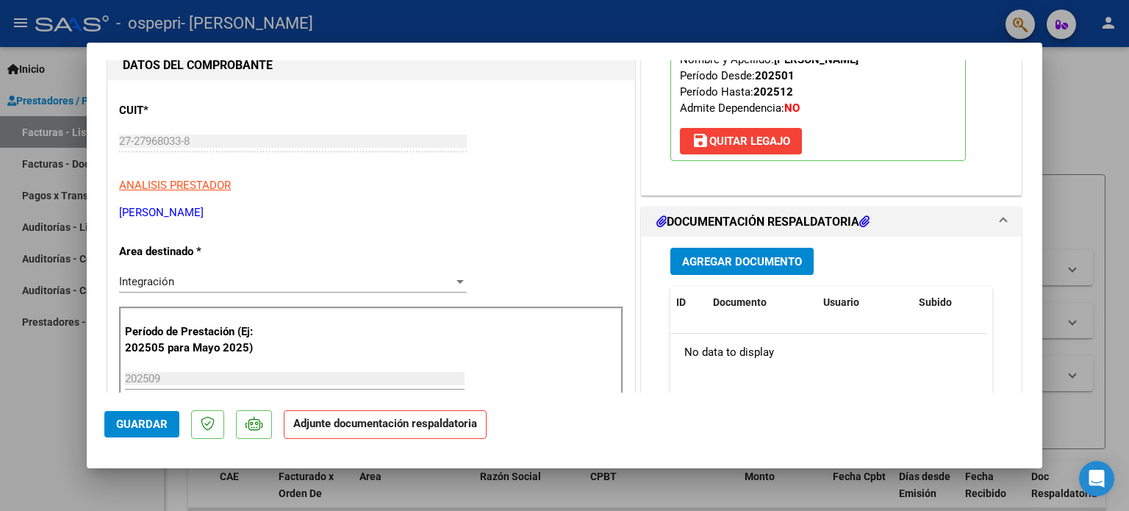
scroll to position [238, 0]
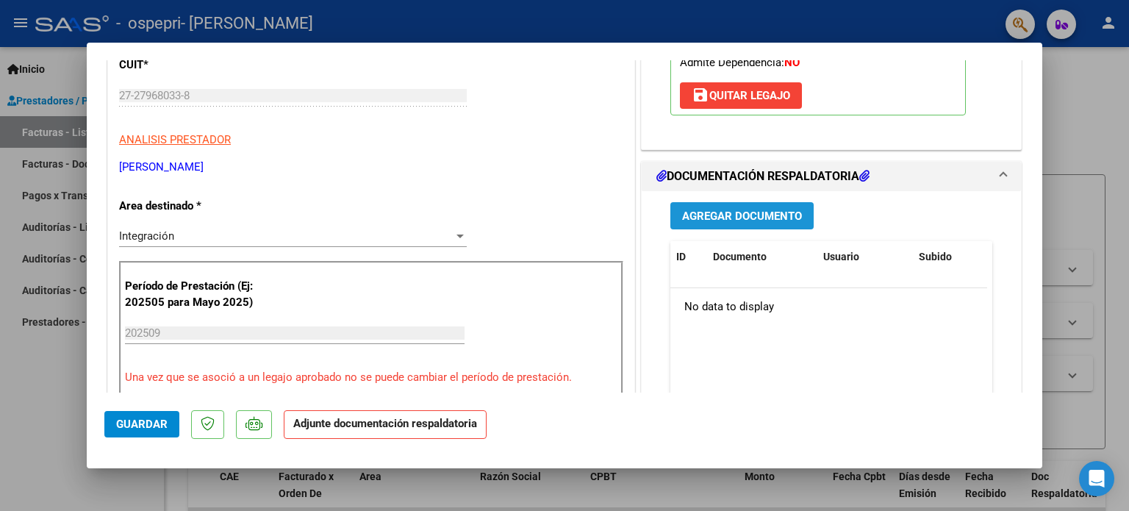
click at [730, 215] on span "Agregar Documento" at bounding box center [742, 215] width 120 height 13
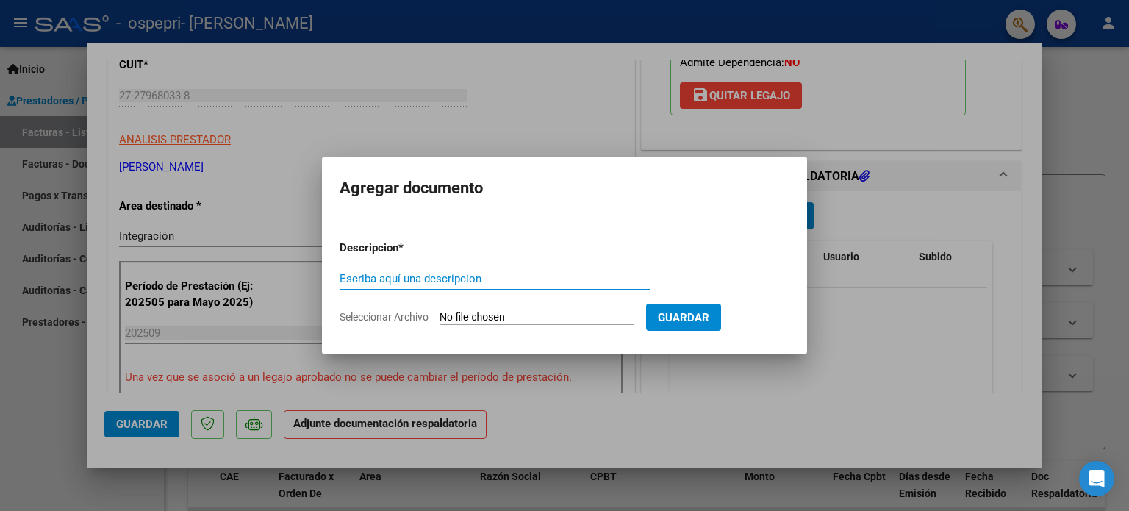
paste input "Psicopedagogía. Planilla [DATE]. [PERSON_NAME]."
type input "Psicopedagogía. Planilla [DATE]. [PERSON_NAME]"
click at [409, 314] on span "Seleccionar Archivo" at bounding box center [384, 317] width 89 height 12
click at [440, 314] on input "Seleccionar Archivo" at bounding box center [537, 318] width 195 height 14
type input "C:\fakepath\Psicopedagogía. Planilla [DATE]. [PERSON_NAME].pdf"
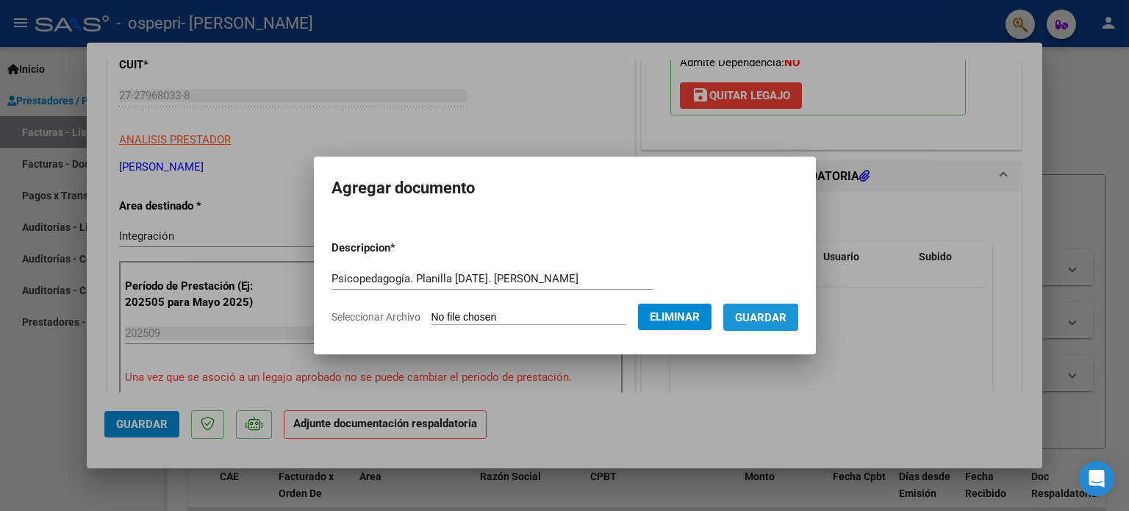
click at [769, 314] on span "Guardar" at bounding box center [760, 317] width 51 height 13
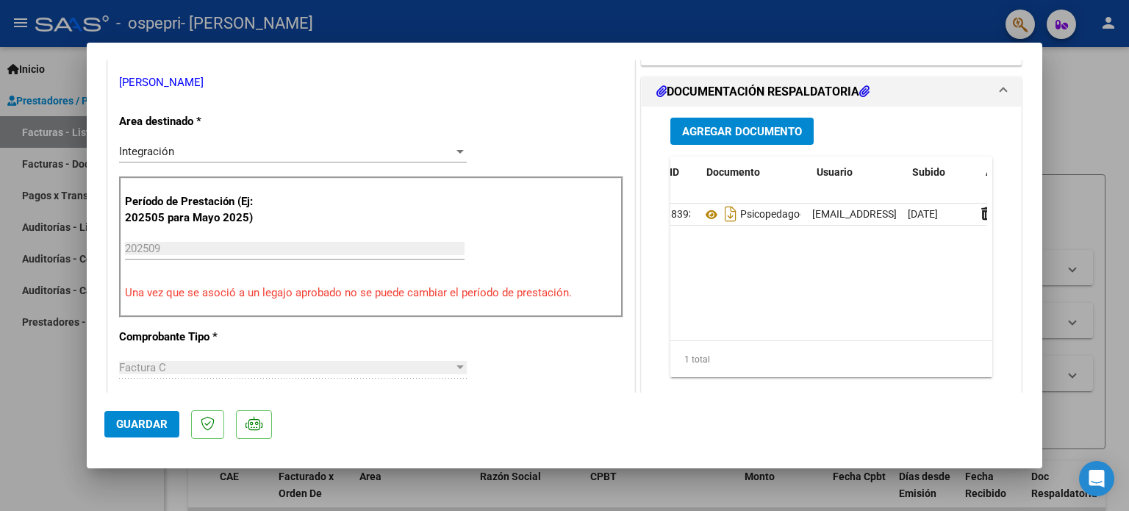
scroll to position [0, 0]
click at [162, 428] on span "Guardar" at bounding box center [141, 424] width 51 height 13
click at [1094, 93] on div at bounding box center [564, 255] width 1129 height 511
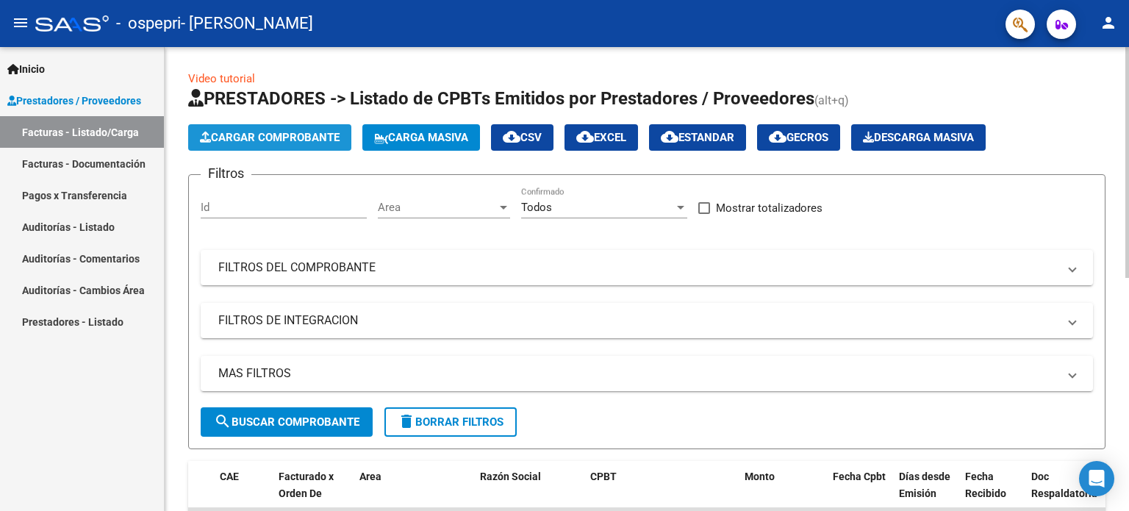
click at [309, 133] on span "Cargar Comprobante" at bounding box center [270, 137] width 140 height 13
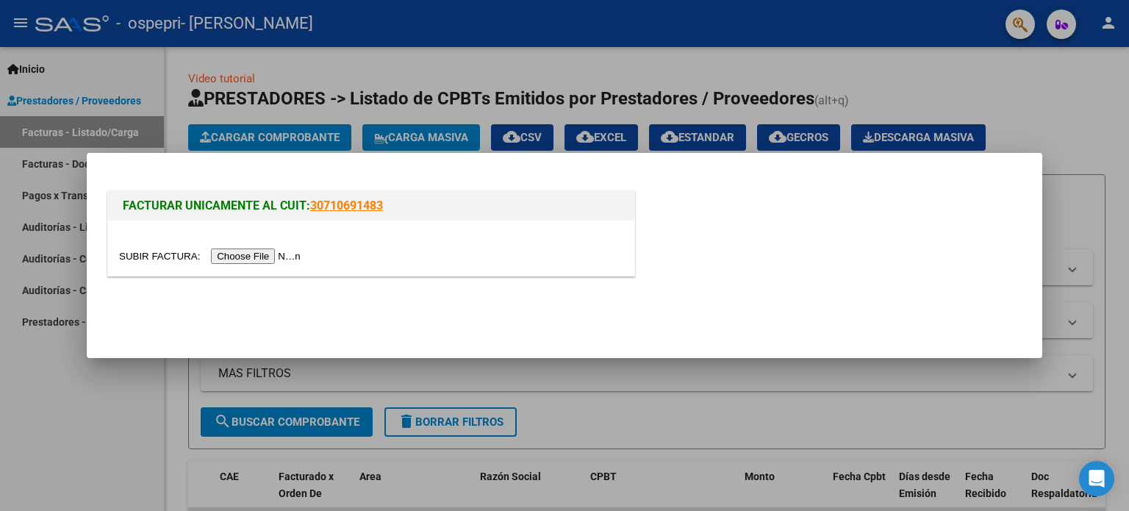
click at [251, 255] on input "file" at bounding box center [212, 255] width 186 height 15
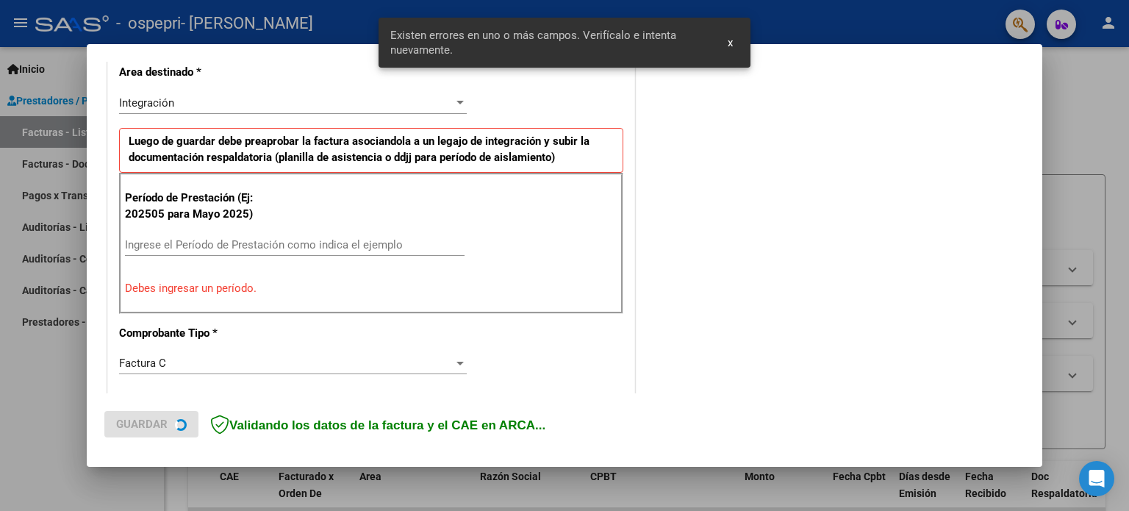
scroll to position [344, 0]
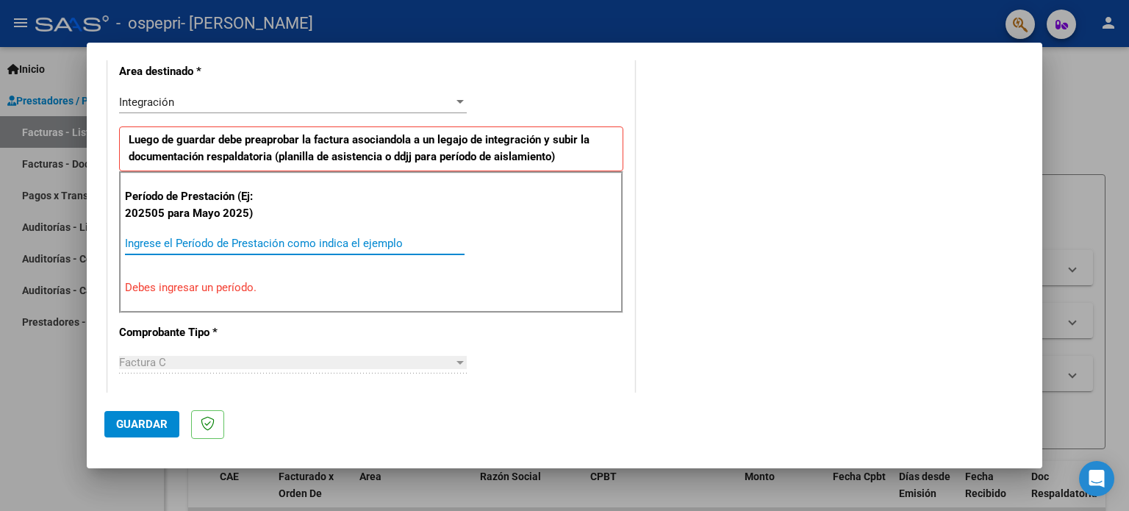
click at [178, 242] on input "Ingrese el Período de Prestación como indica el ejemplo" at bounding box center [295, 243] width 340 height 13
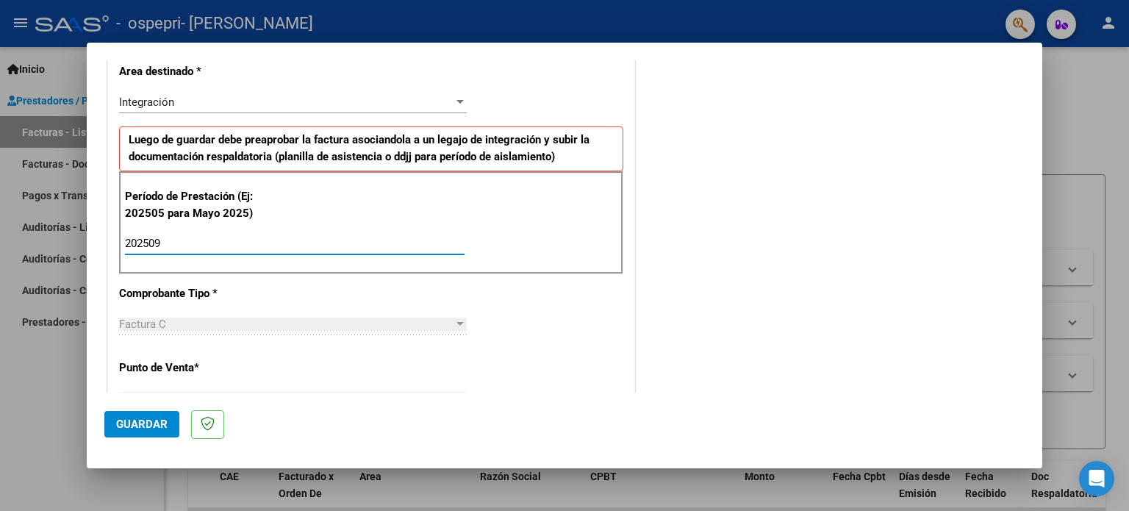
type input "202509"
click at [526, 246] on div "Período de Prestación (Ej: 202505 para Mayo 2025) 202509 Ingrese el Período de …" at bounding box center [371, 222] width 504 height 103
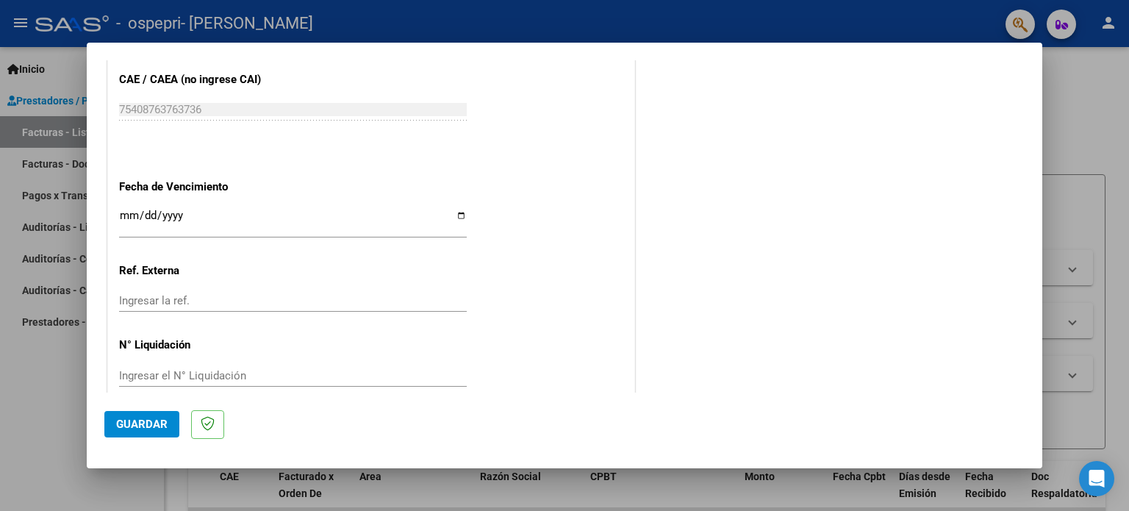
scroll to position [947, 0]
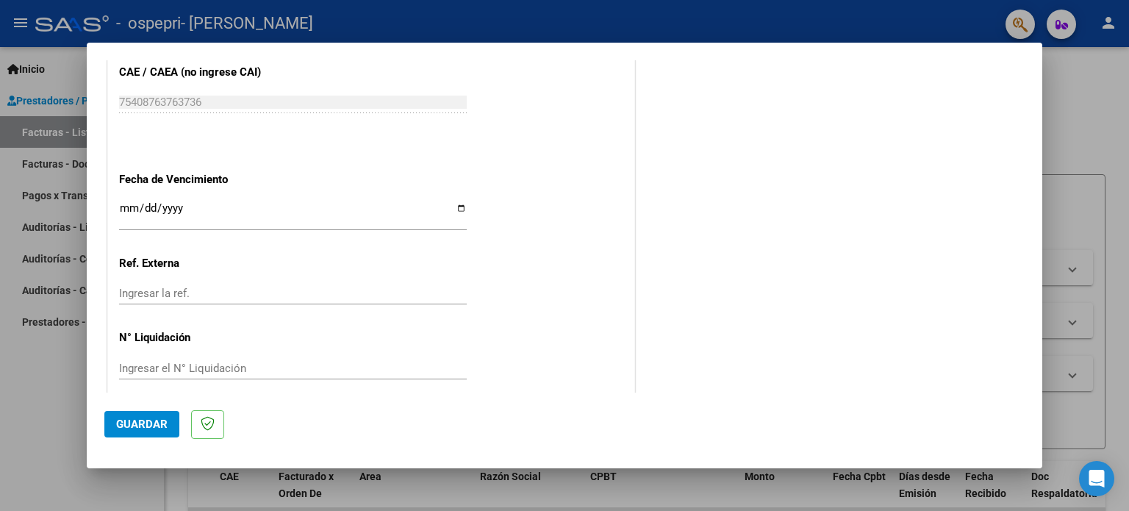
click at [455, 206] on input "Ingresar la fecha" at bounding box center [293, 214] width 348 height 24
type input "[DATE]"
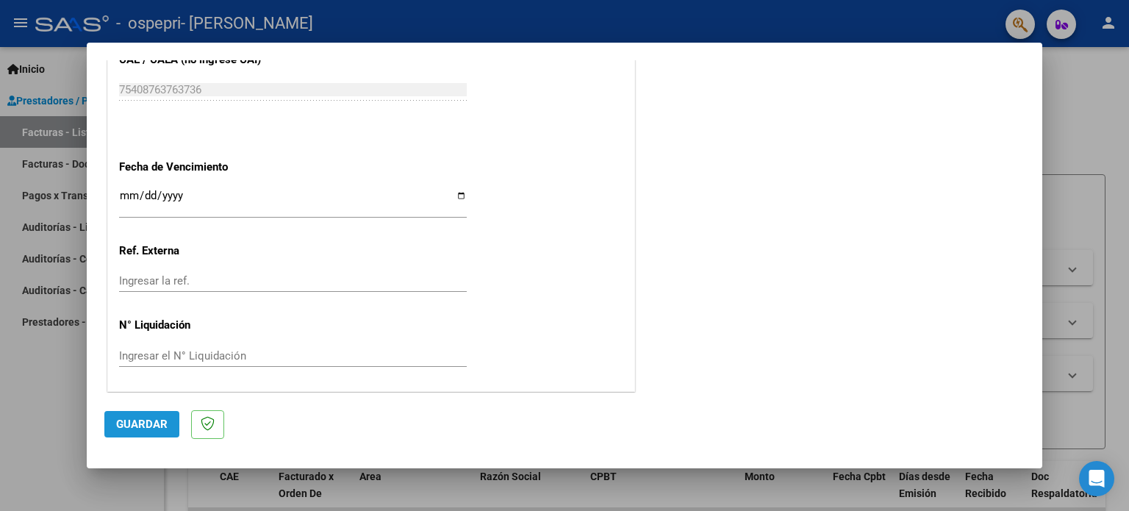
click at [136, 420] on span "Guardar" at bounding box center [141, 424] width 51 height 13
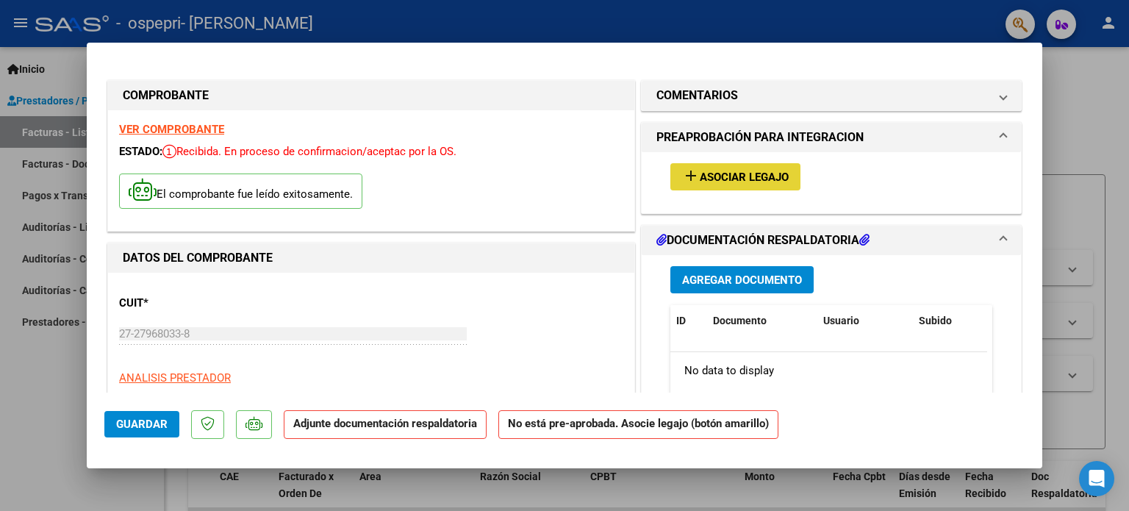
click at [727, 174] on span "Asociar Legajo" at bounding box center [744, 177] width 89 height 13
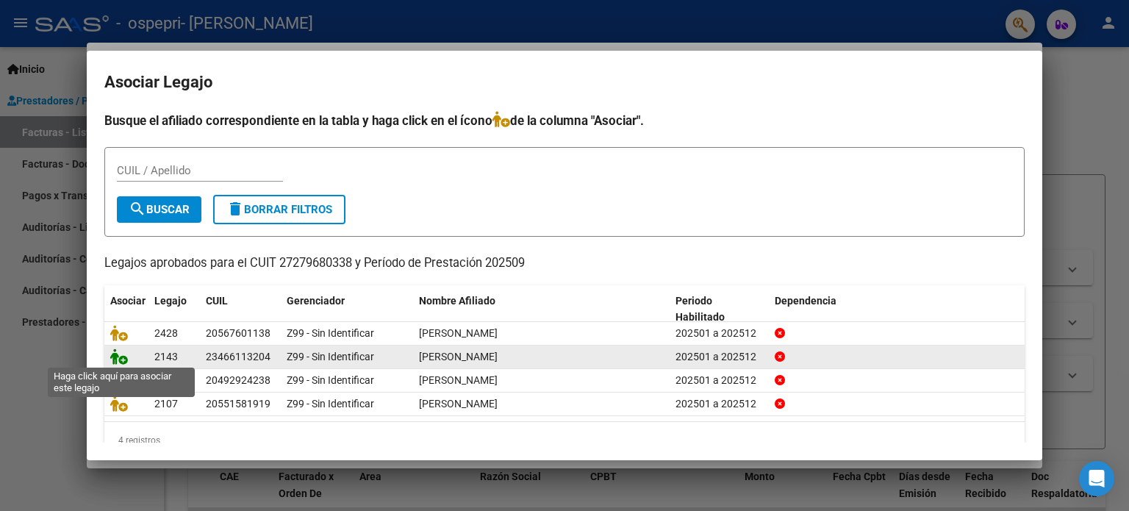
click at [115, 354] on icon at bounding box center [119, 356] width 18 height 16
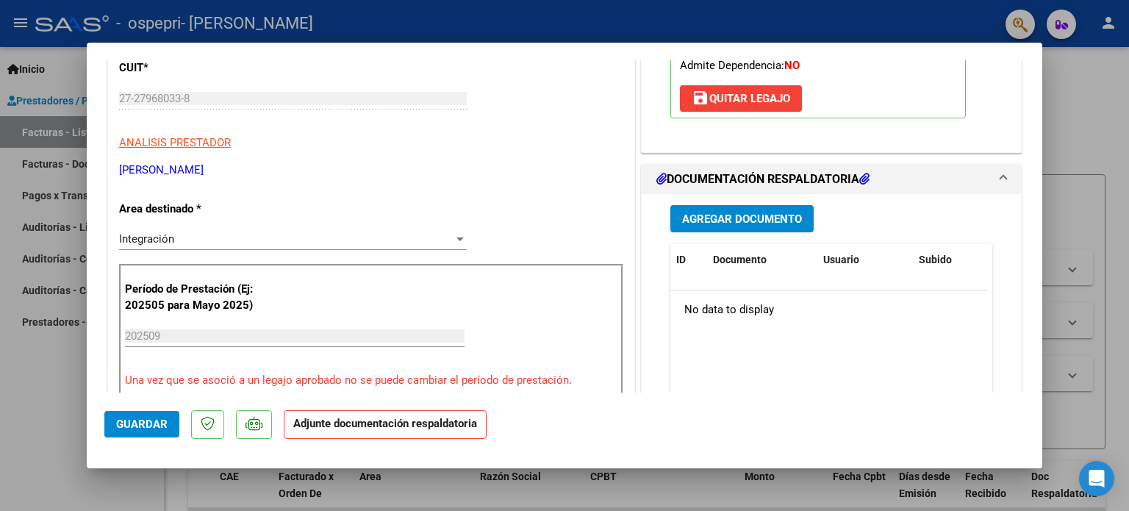
scroll to position [241, 0]
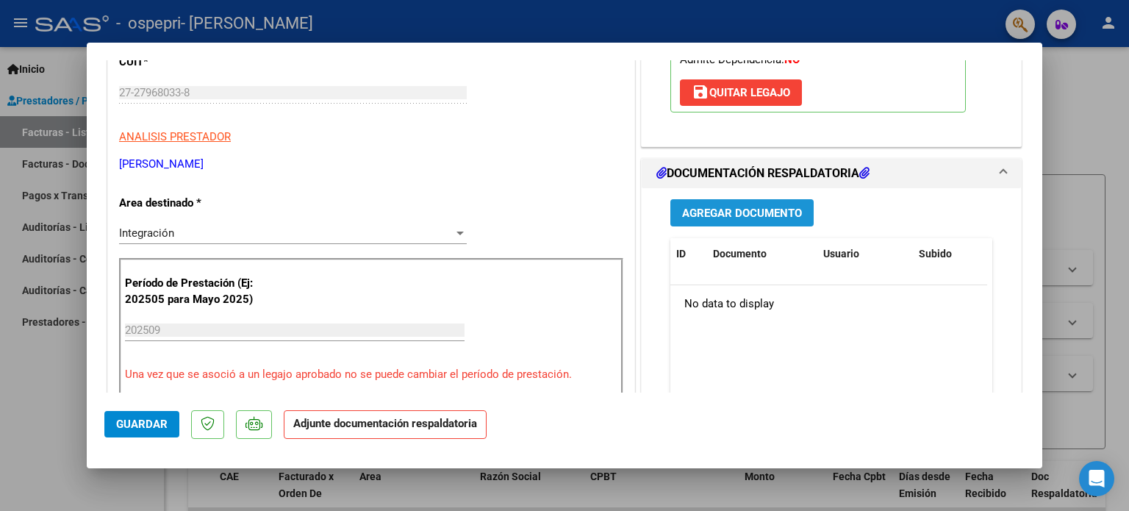
click at [782, 207] on span "Agregar Documento" at bounding box center [742, 213] width 120 height 13
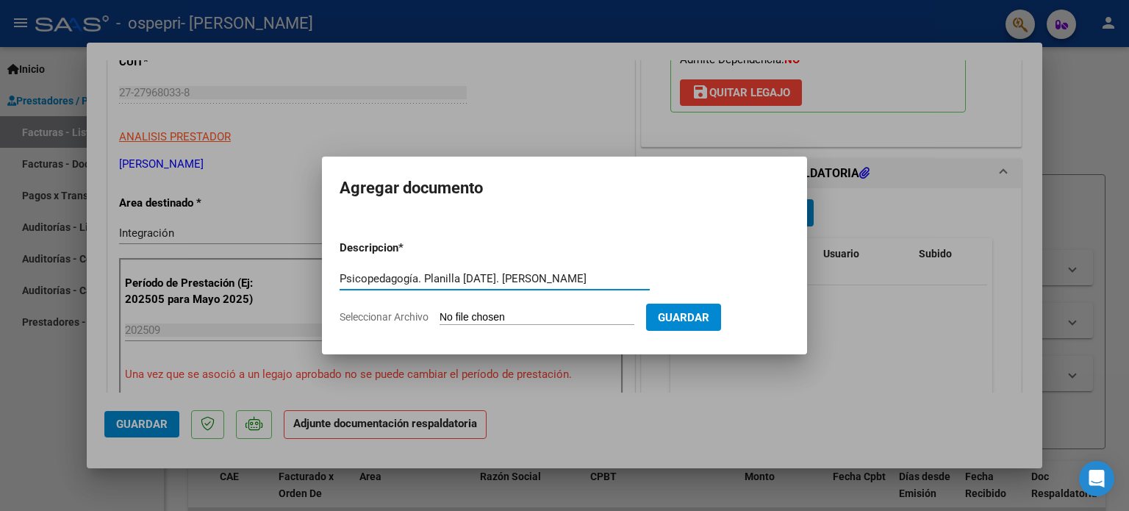
type input "Psicopedagogía. Planilla [DATE]. [PERSON_NAME]"
click at [412, 314] on span "Seleccionar Archivo" at bounding box center [384, 317] width 89 height 12
click at [440, 314] on input "Seleccionar Archivo" at bounding box center [537, 318] width 195 height 14
type input "C:\fakepath\Psicopedagogía. Planilla [DATE]. [PERSON_NAME].pdf"
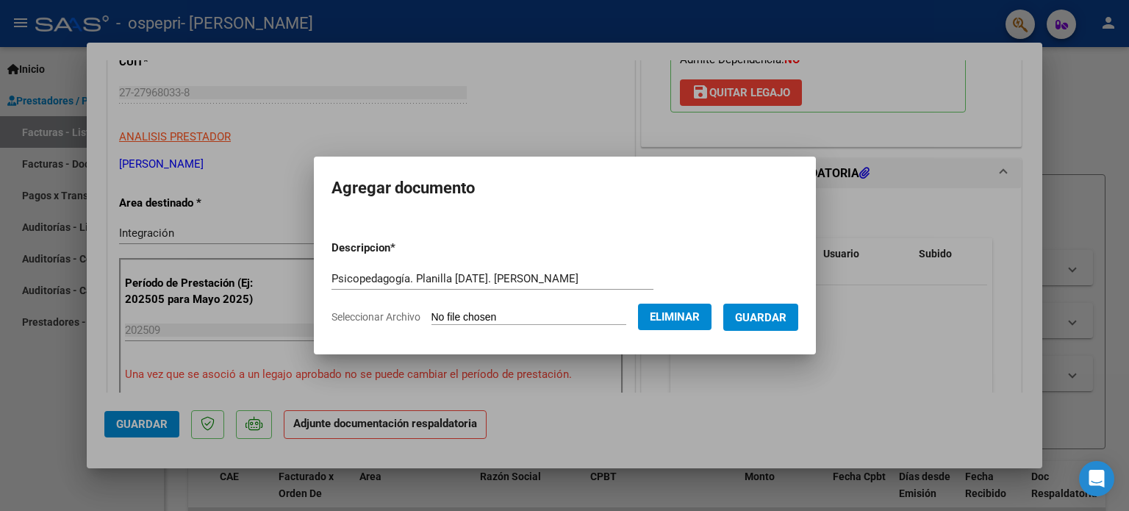
click at [759, 315] on span "Guardar" at bounding box center [760, 317] width 51 height 13
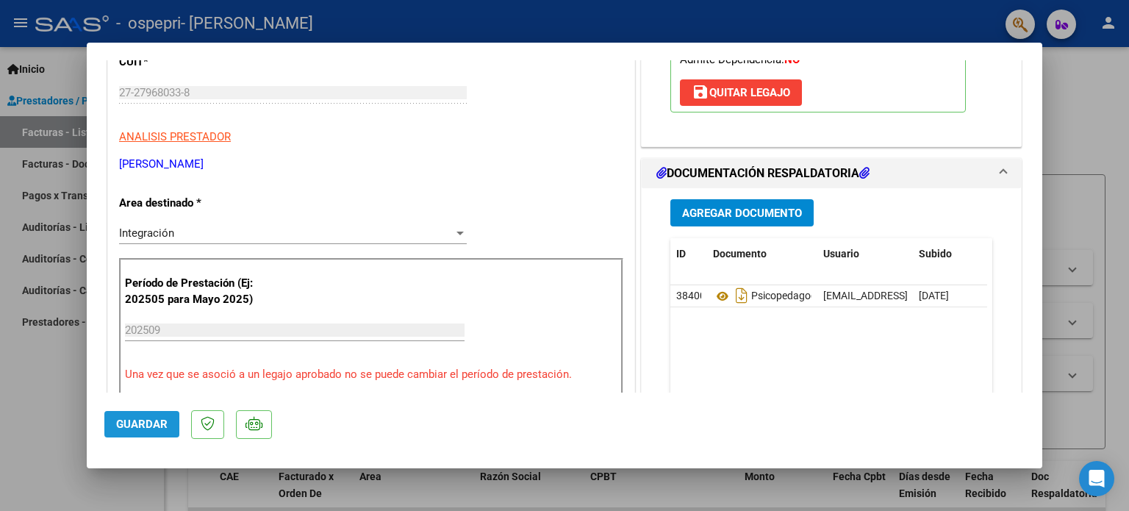
click at [165, 418] on span "Guardar" at bounding box center [141, 424] width 51 height 13
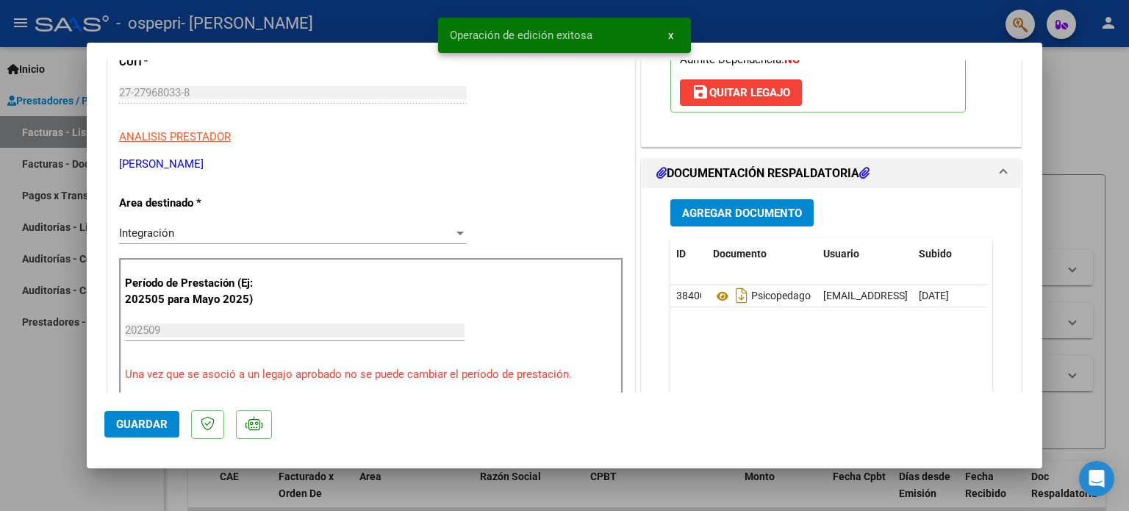
click at [62, 399] on div at bounding box center [564, 255] width 1129 height 511
type input "$ 0,00"
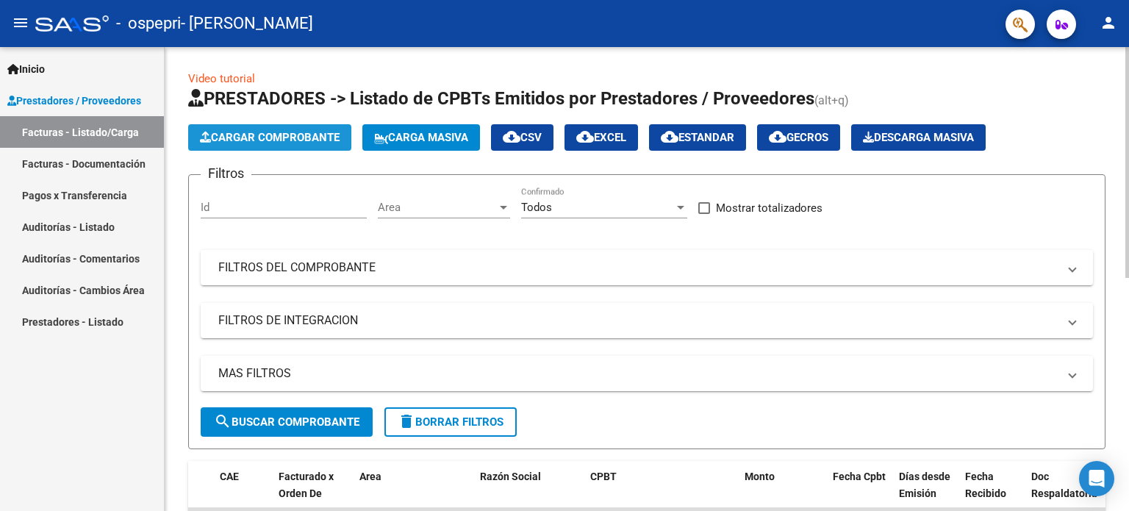
click at [288, 139] on span "Cargar Comprobante" at bounding box center [270, 137] width 140 height 13
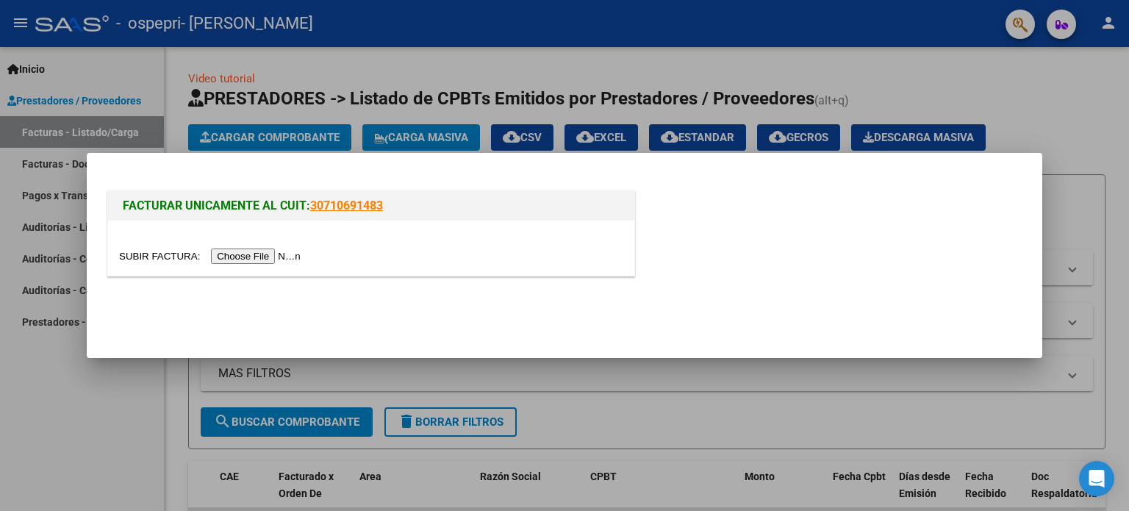
click at [270, 252] on input "file" at bounding box center [212, 255] width 186 height 15
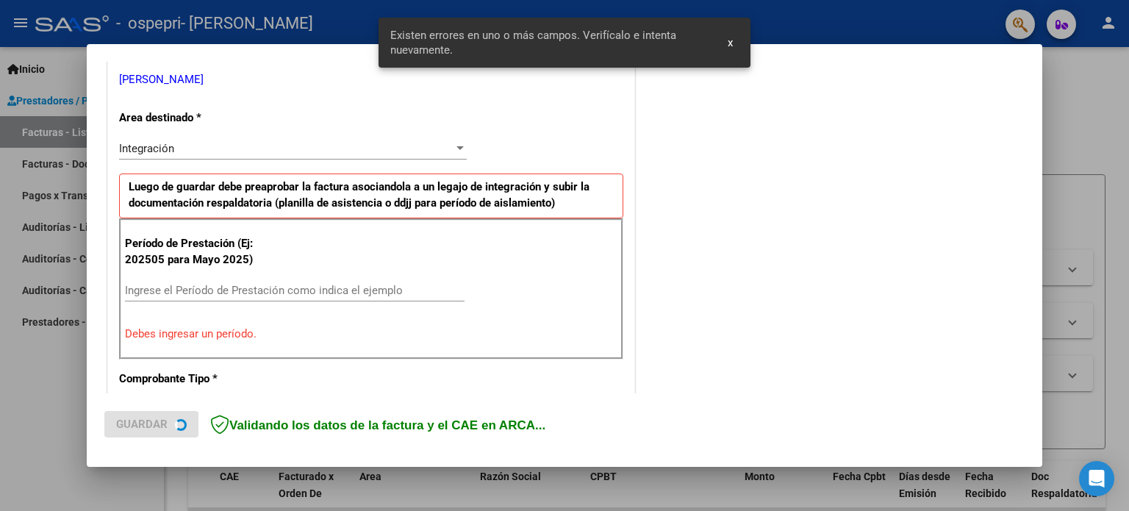
scroll to position [317, 0]
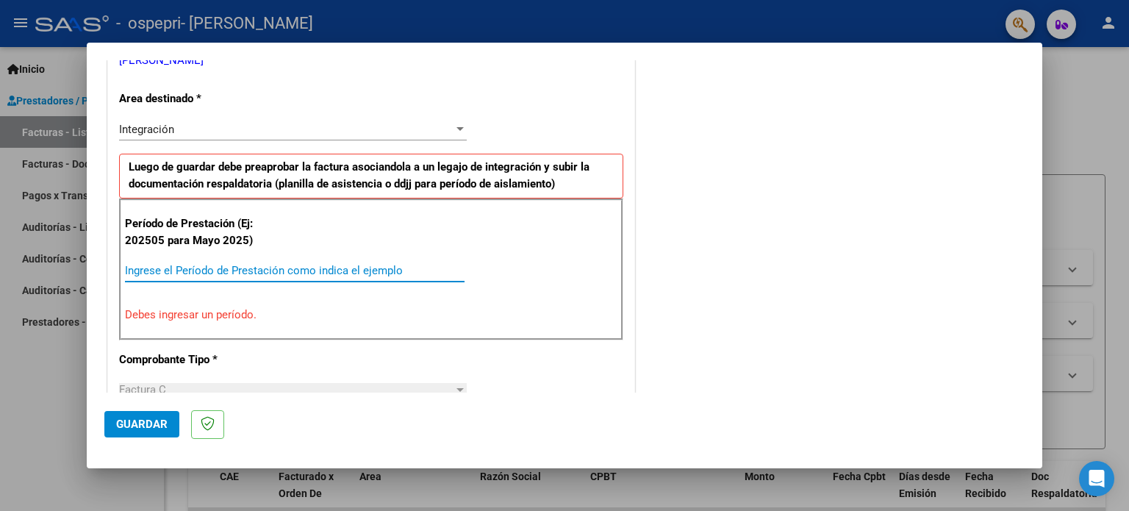
click at [221, 271] on input "Ingrese el Período de Prestación como indica el ejemplo" at bounding box center [295, 270] width 340 height 13
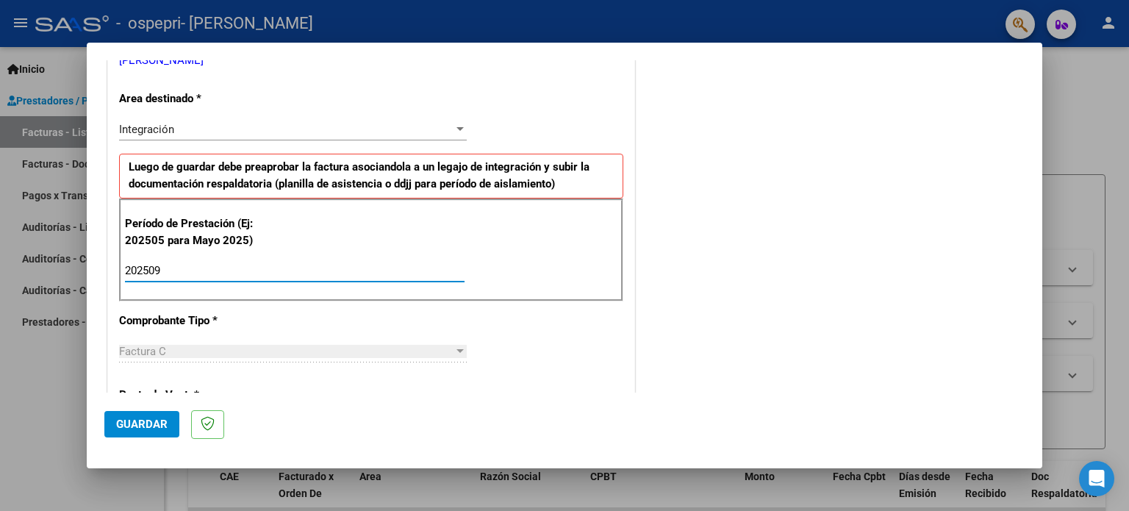
type input "202509"
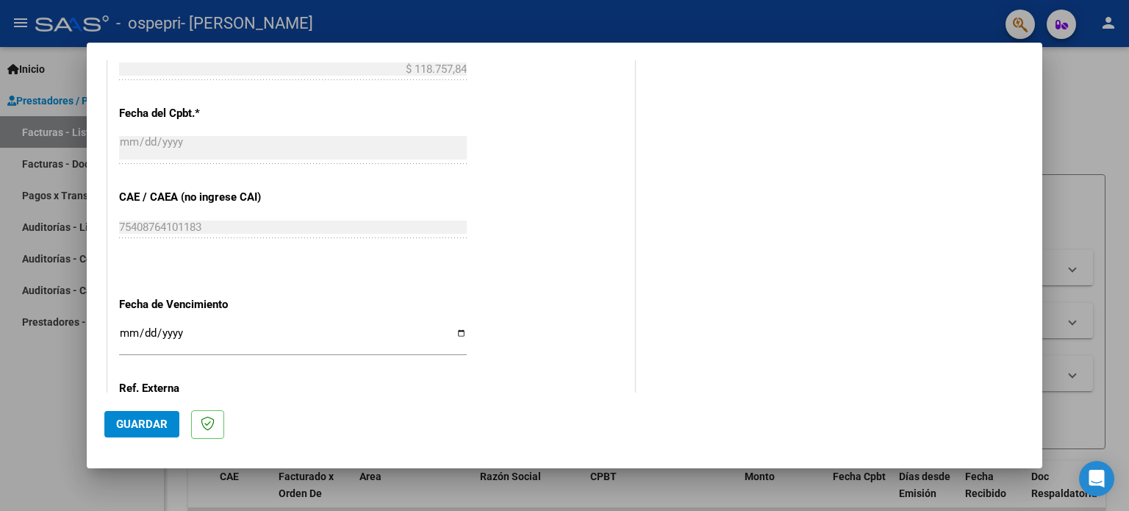
scroll to position [825, 0]
click at [457, 329] on input "Ingresar la fecha" at bounding box center [293, 336] width 348 height 24
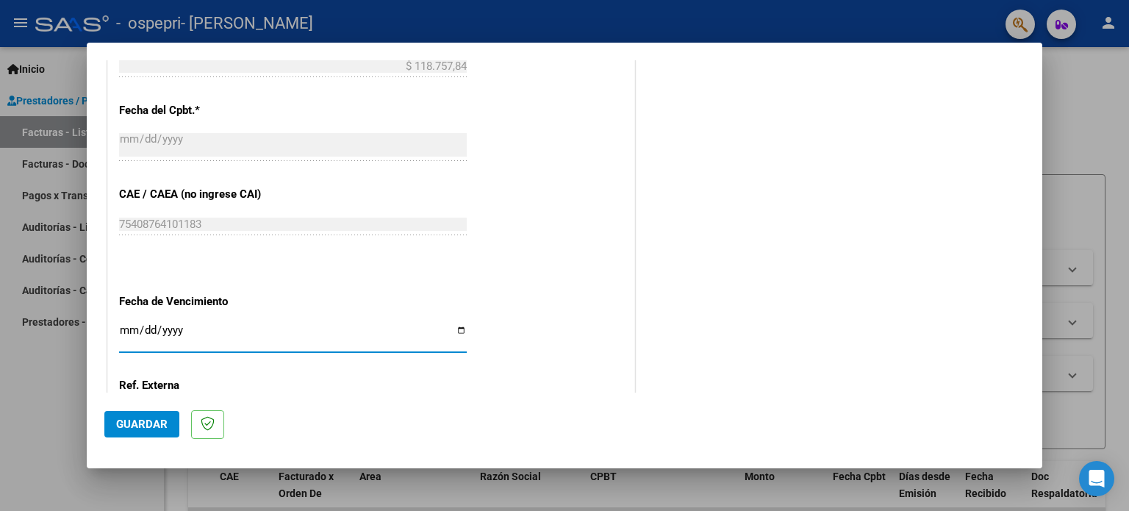
type input "[DATE]"
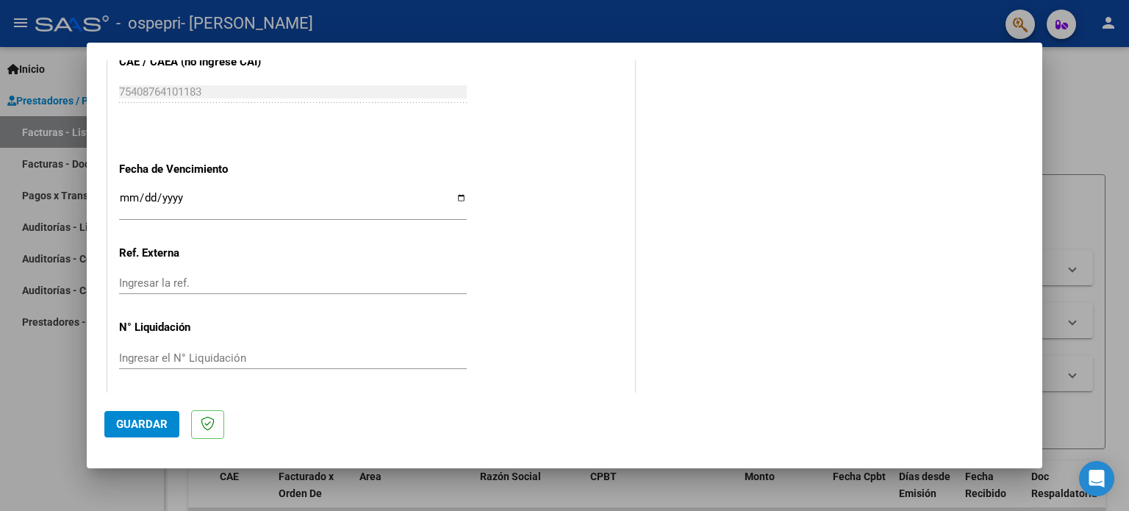
scroll to position [959, 0]
click at [138, 420] on span "Guardar" at bounding box center [141, 424] width 51 height 13
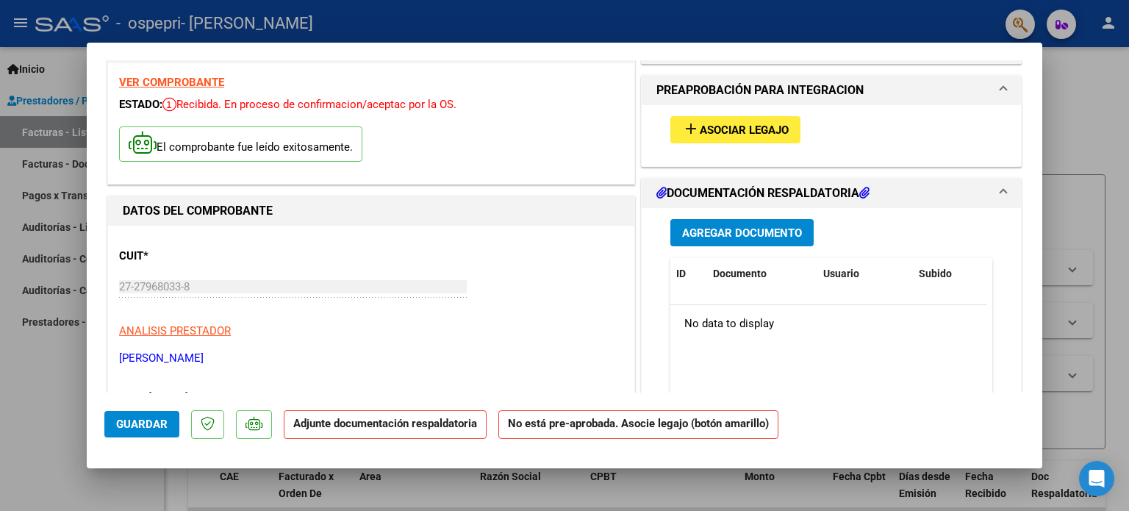
scroll to position [0, 0]
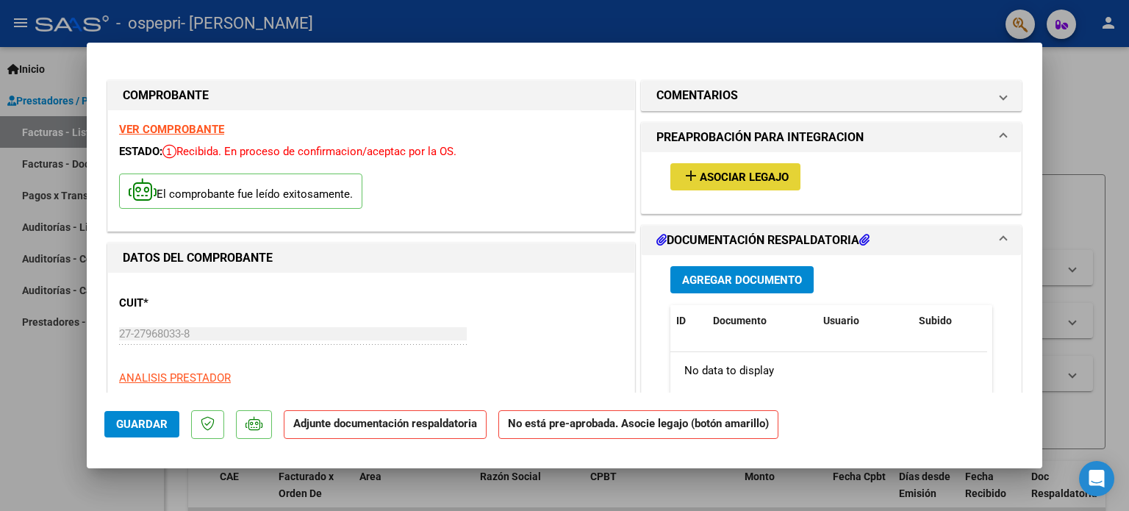
click at [783, 176] on span "Asociar Legajo" at bounding box center [744, 177] width 89 height 13
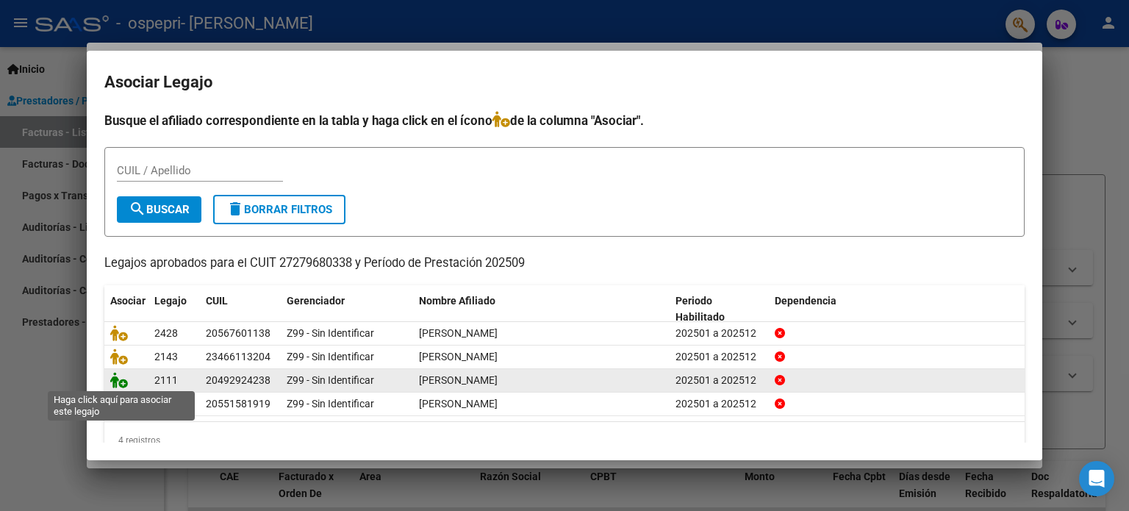
click at [116, 377] on icon at bounding box center [119, 380] width 18 height 16
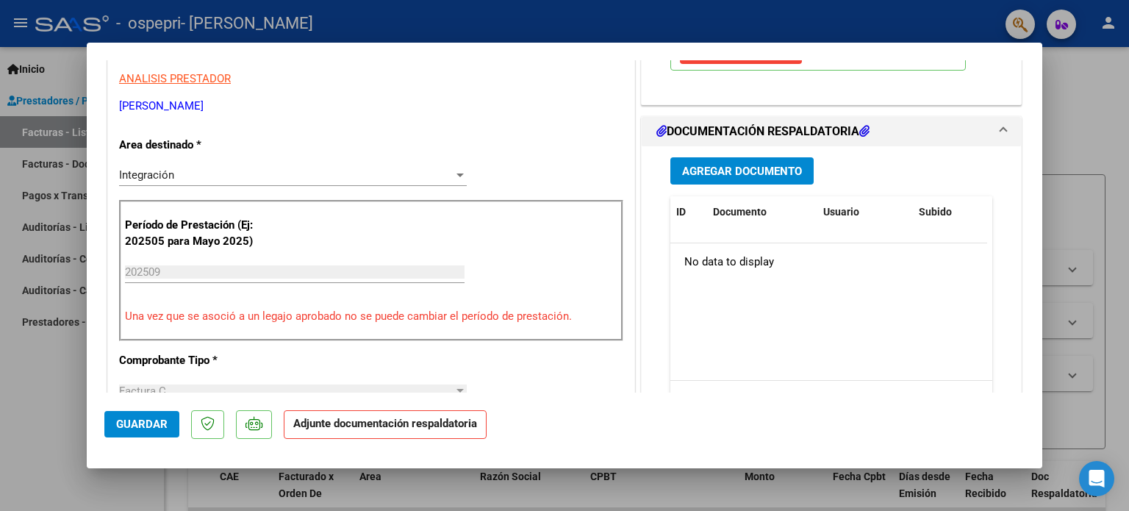
scroll to position [304, 0]
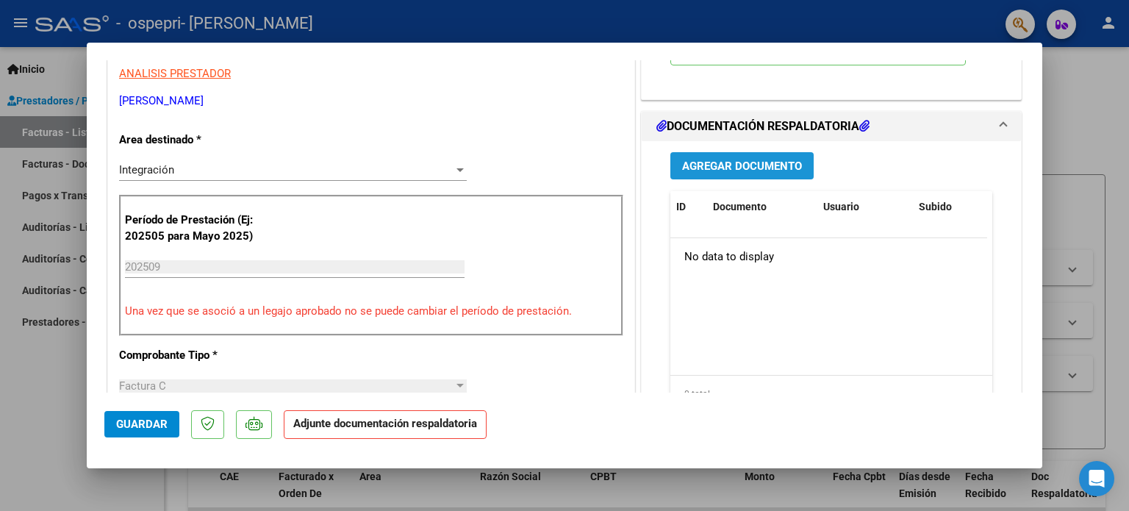
click at [784, 167] on span "Agregar Documento" at bounding box center [742, 166] width 120 height 13
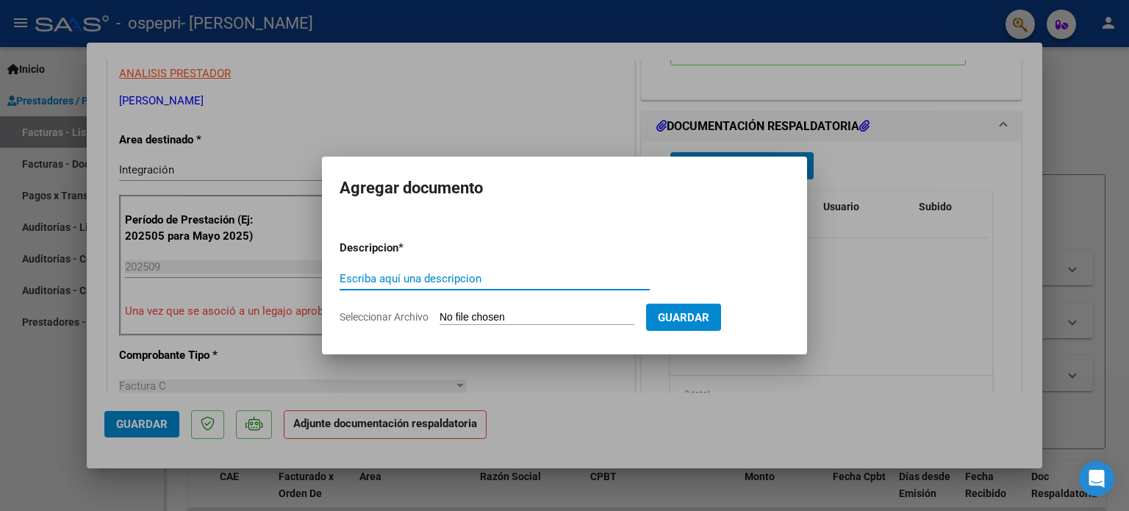
paste input "Psicopedagogía. Planilla [DATE]. [PERSON_NAME]."
type input "Psicopedagogía. Planilla [DATE]. [PERSON_NAME]"
click at [417, 316] on span "Seleccionar Archivo" at bounding box center [384, 317] width 89 height 12
click at [440, 316] on input "Seleccionar Archivo" at bounding box center [537, 318] width 195 height 14
type input "C:\fakepath\Psicopedagogía. Planilla [DATE]. [PERSON_NAME]..pdf"
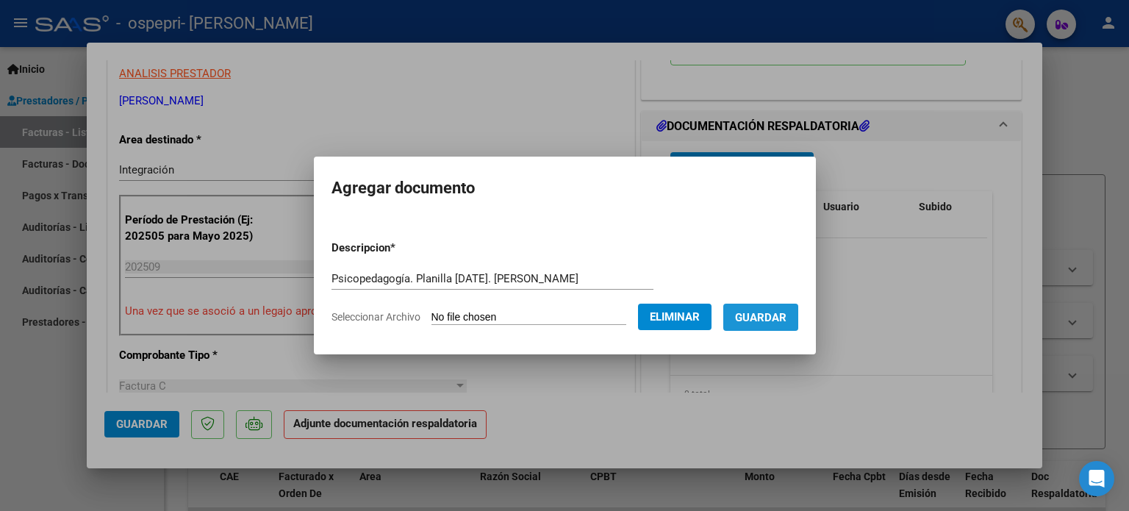
click at [770, 312] on span "Guardar" at bounding box center [760, 317] width 51 height 13
